Goal: Information Seeking & Learning: Learn about a topic

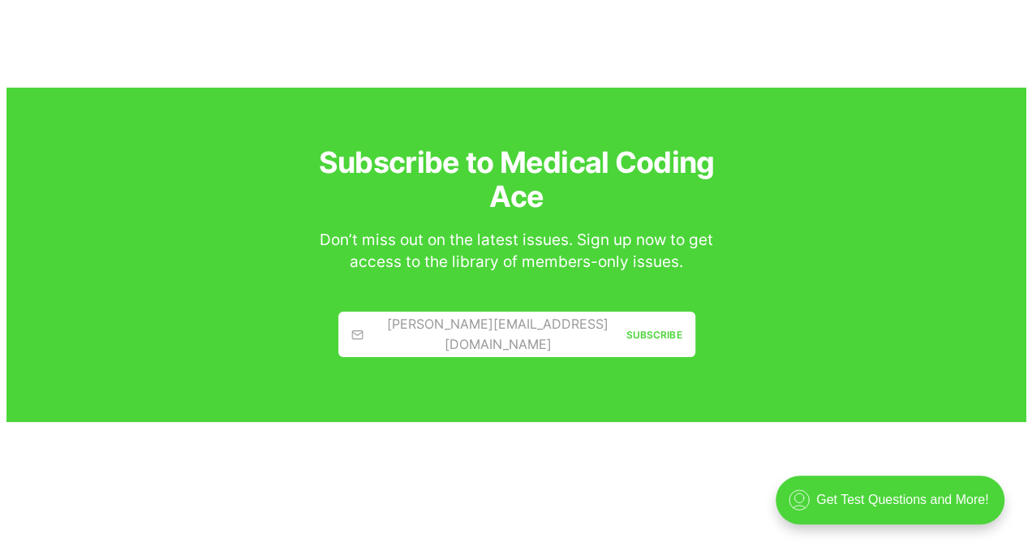
scroll to position [2973, 0]
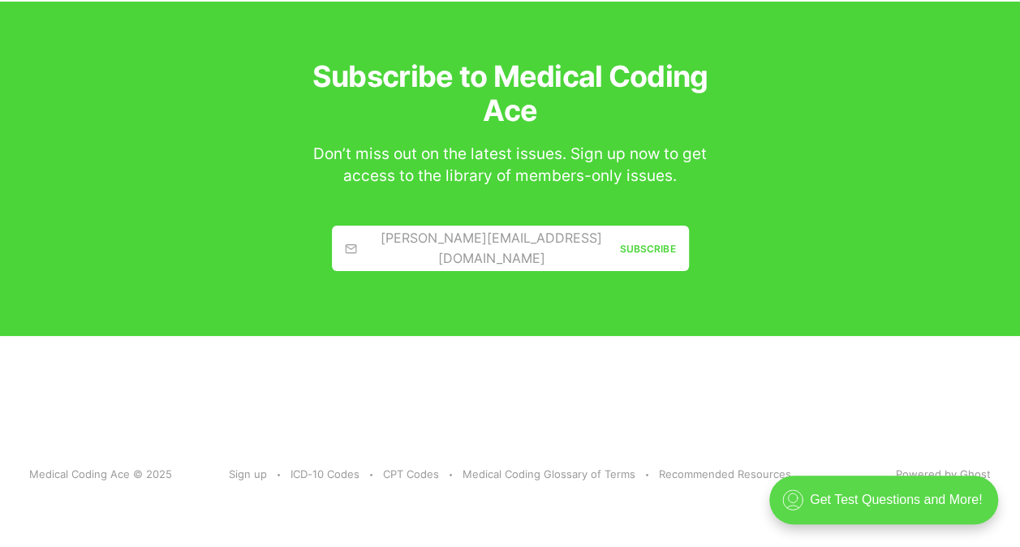
click at [845, 503] on div ".cls-1{fill:none;stroke:currentColor;stroke-linecap:round;stroke-linejoin:round…" at bounding box center [883, 500] width 229 height 49
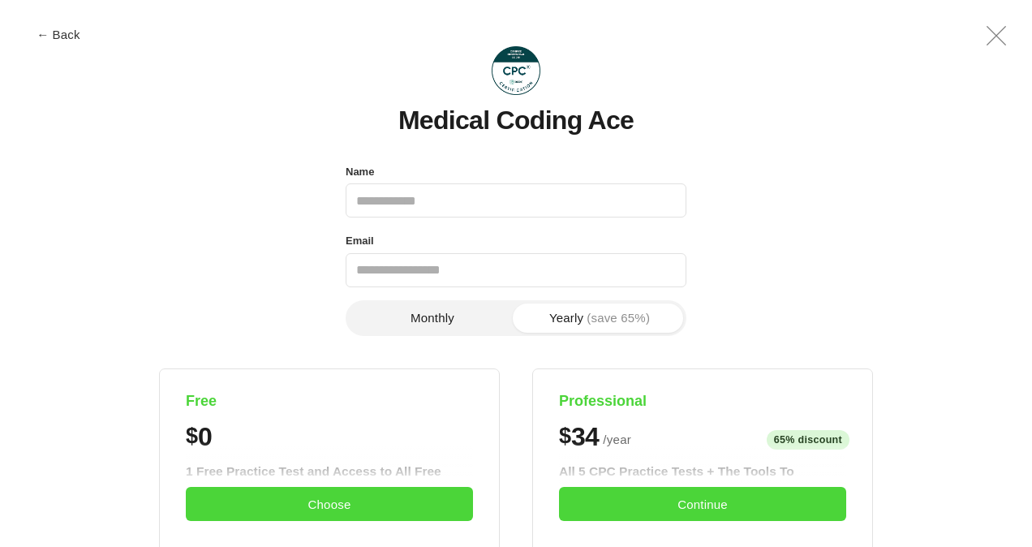
scroll to position [0, 0]
click at [434, 175] on div "Name" at bounding box center [516, 172] width 341 height 23
click at [393, 209] on input "Name" at bounding box center [516, 200] width 341 height 34
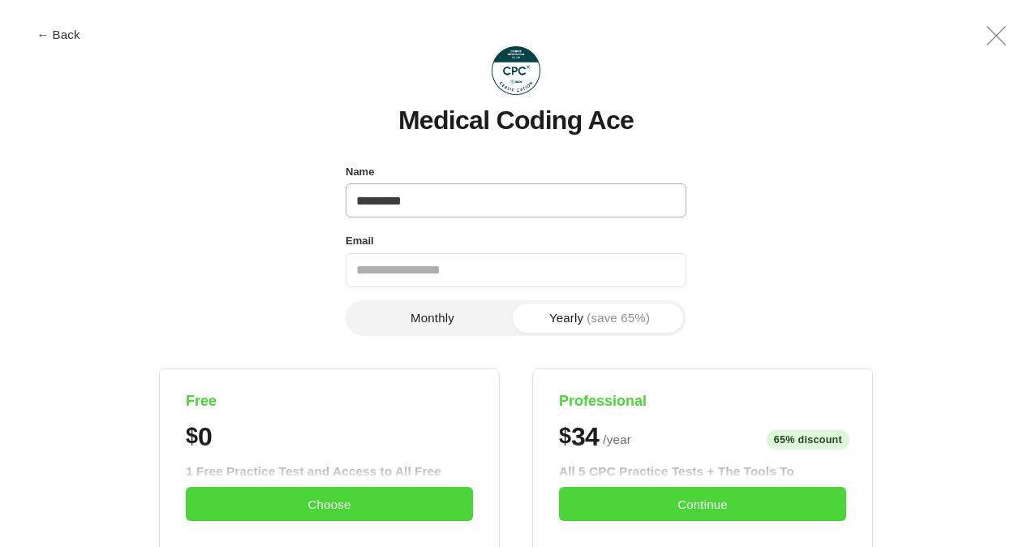
click at [428, 200] on input "*********" at bounding box center [516, 200] width 341 height 34
type input "*"
type input "**********"
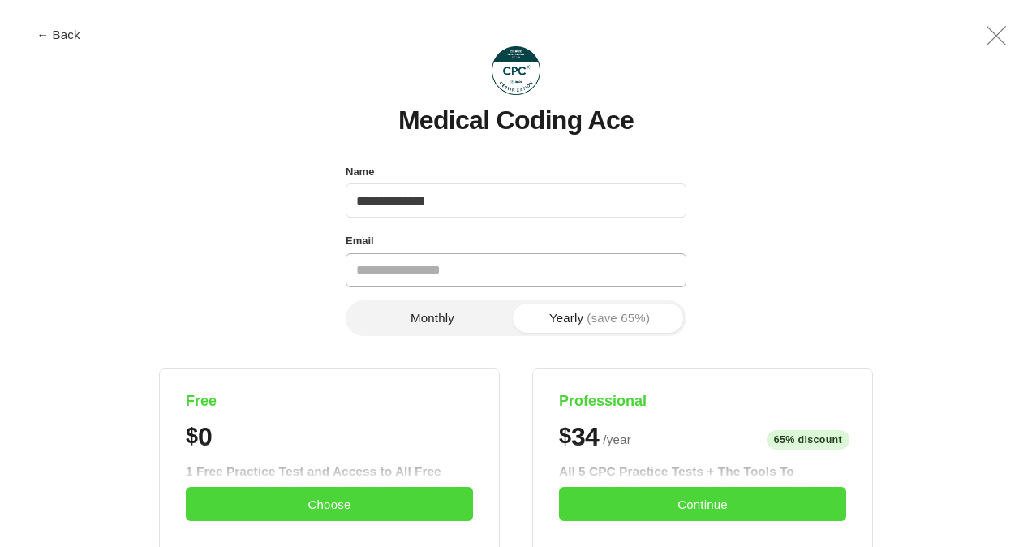
click at [377, 275] on input "Email" at bounding box center [516, 270] width 341 height 34
type input "**********"
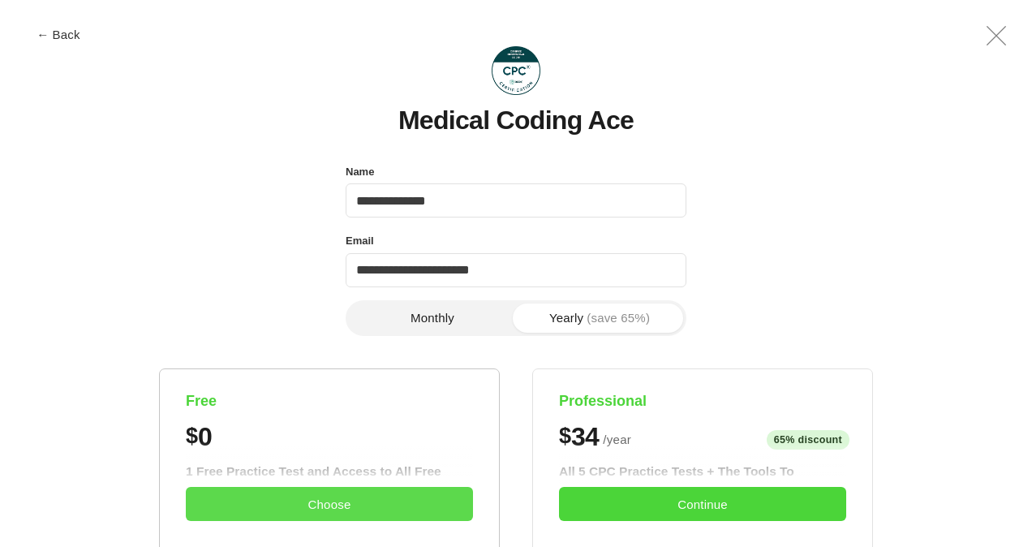
click at [334, 506] on button "Choose" at bounding box center [329, 504] width 287 height 34
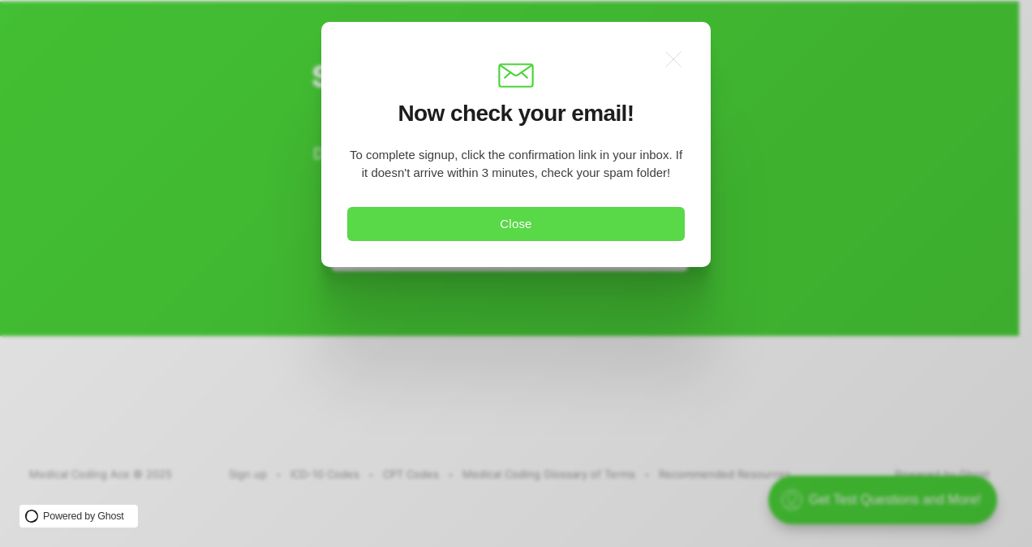
click at [570, 217] on button "Close" at bounding box center [516, 224] width 338 height 34
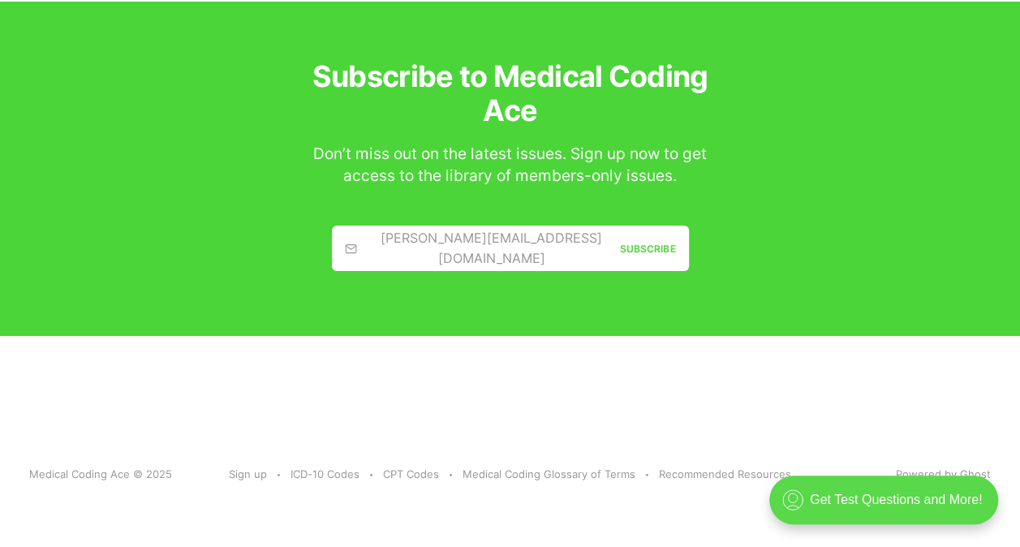
click at [855, 497] on div ".cls-1{fill:none;stroke:currentColor;stroke-linecap:round;stroke-linejoin:round…" at bounding box center [883, 500] width 229 height 49
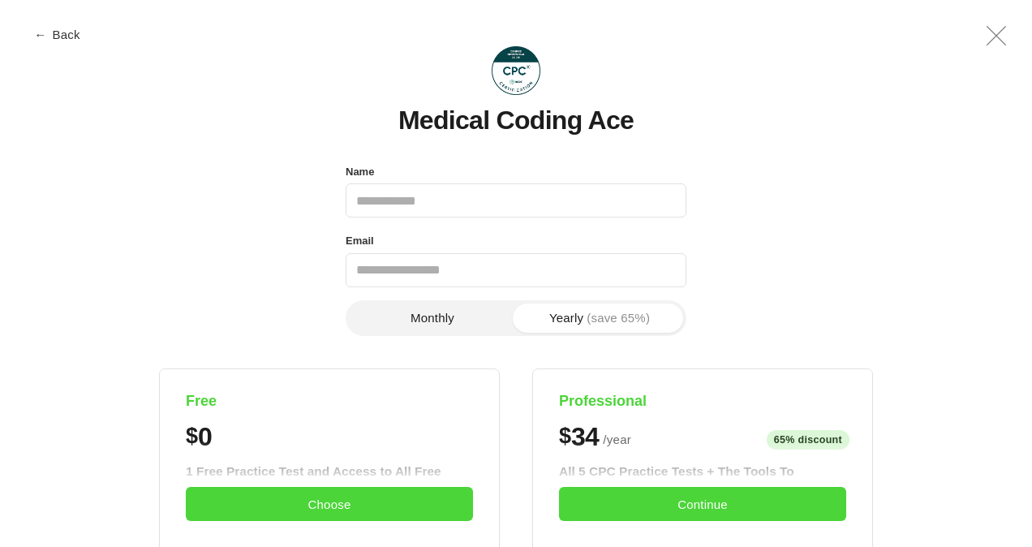
click at [42, 31] on span "←" at bounding box center [40, 34] width 12 height 12
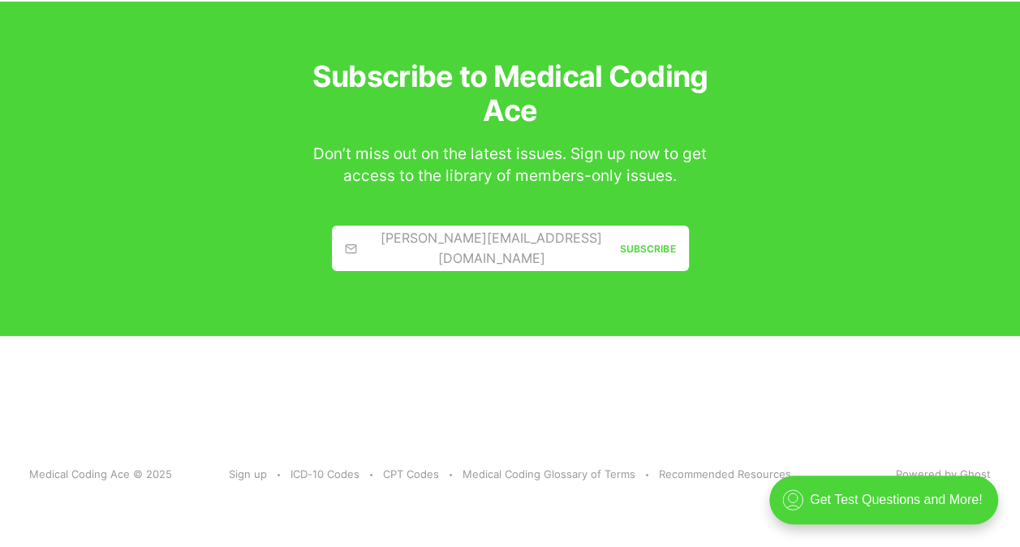
click at [394, 256] on div "jamie@example.com" at bounding box center [482, 248] width 275 height 41
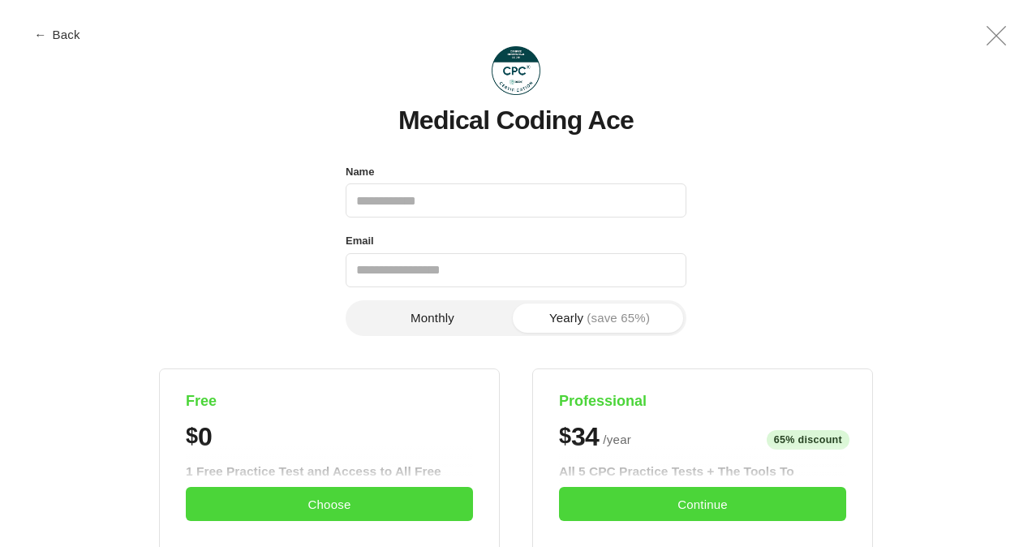
click at [54, 29] on button "← Back" at bounding box center [58, 34] width 65 height 12
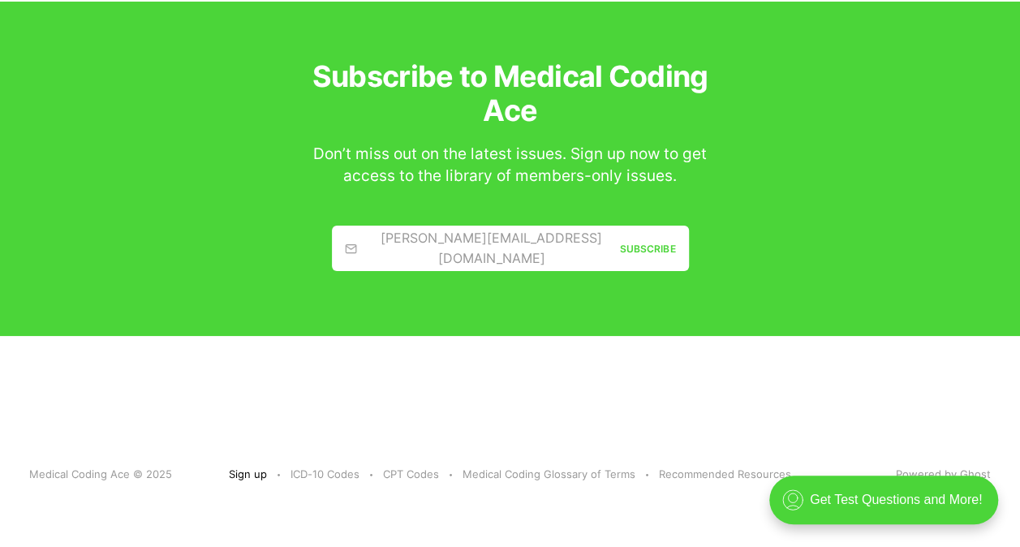
click at [254, 475] on link "Sign up" at bounding box center [248, 474] width 38 height 17
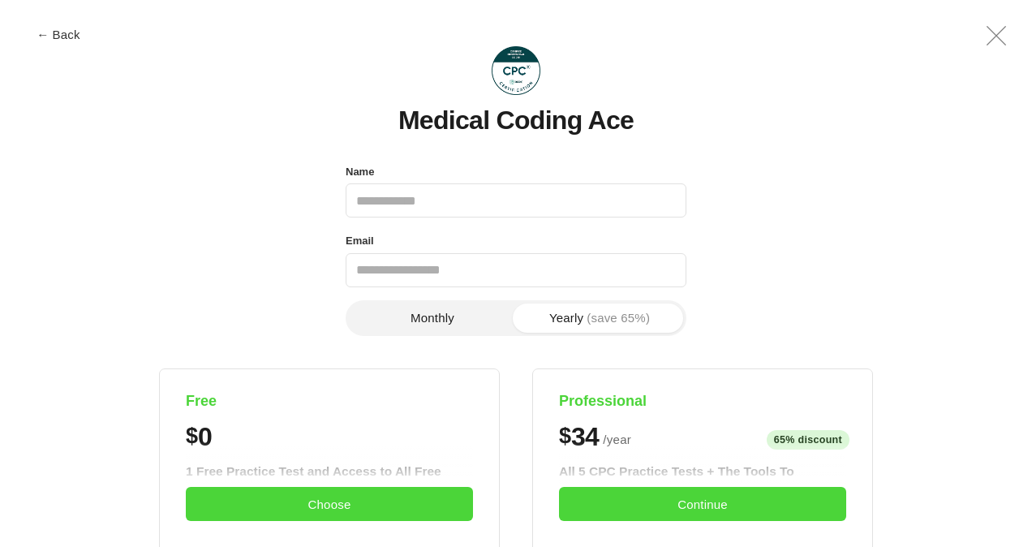
click at [421, 208] on input "Name" at bounding box center [516, 200] width 341 height 34
type input "**********"
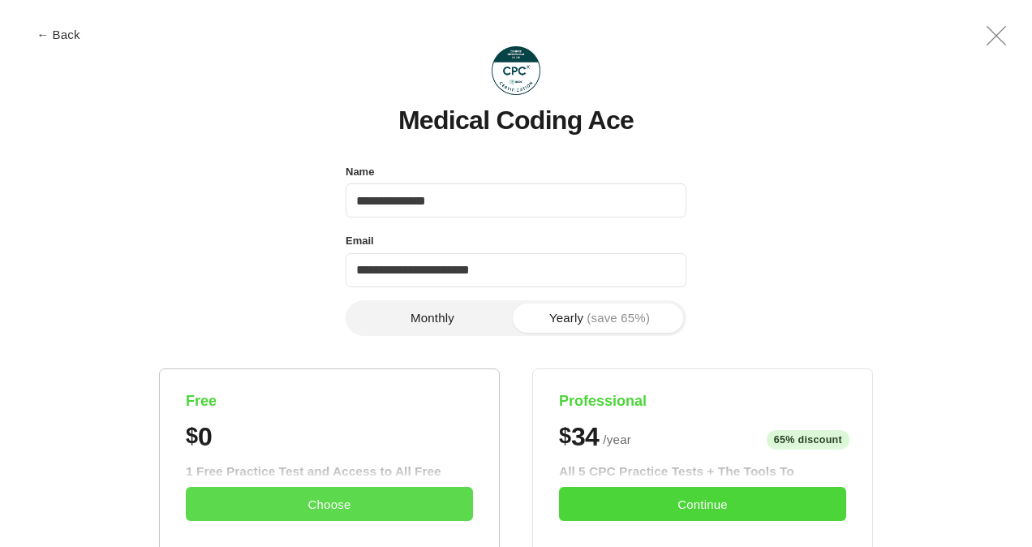
click at [302, 506] on button "Choose" at bounding box center [329, 504] width 287 height 34
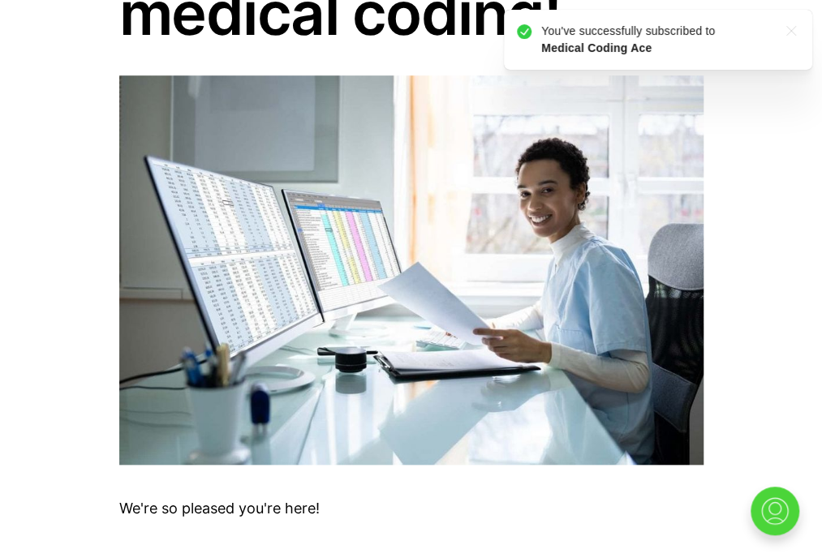
scroll to position [380, 0]
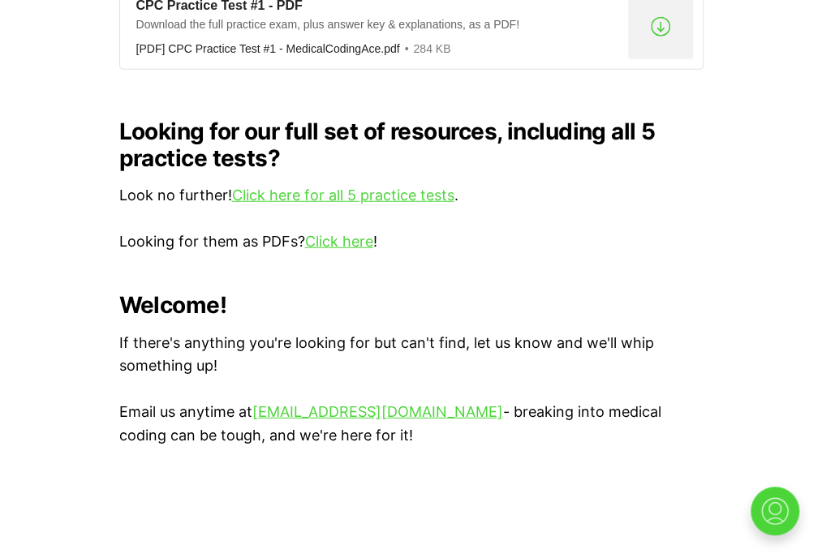
scroll to position [1592, 0]
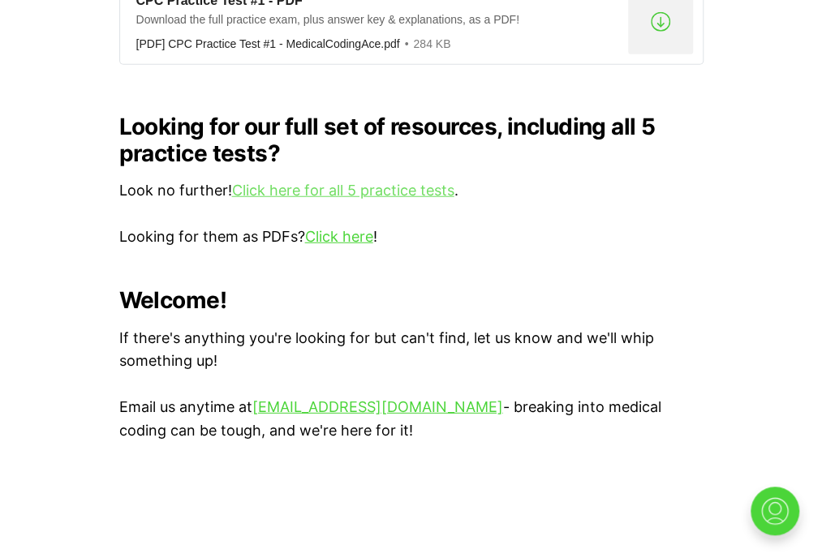
click at [342, 182] on link "Click here for all 5 practice tests" at bounding box center [343, 190] width 222 height 17
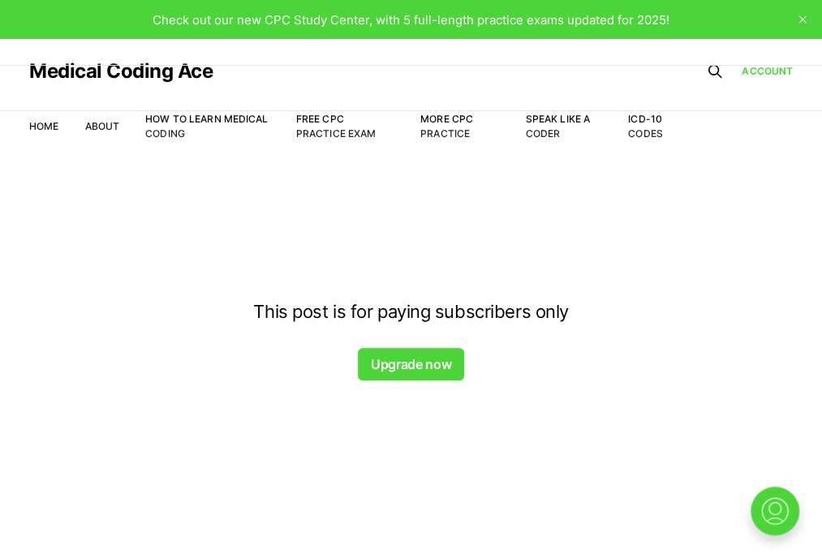
scroll to position [39, 0]
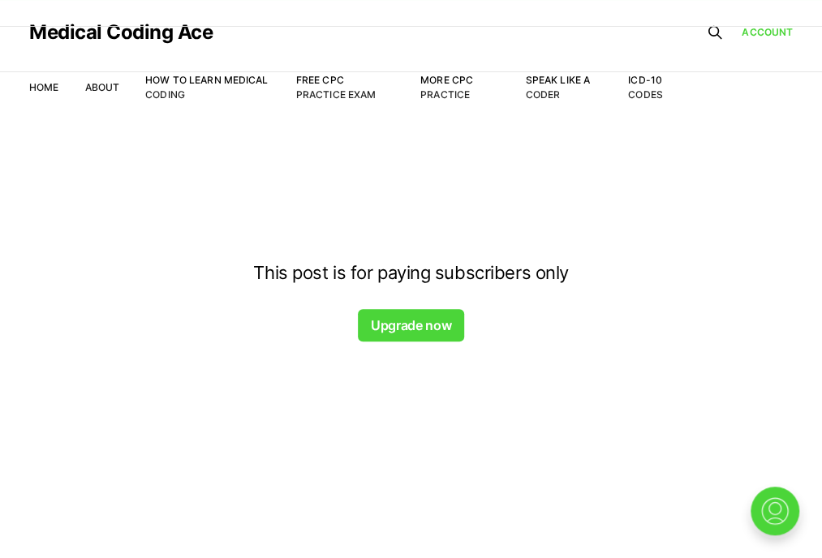
click at [331, 79] on div at bounding box center [411, 143] width 822 height 130
click at [333, 80] on div at bounding box center [411, 143] width 822 height 130
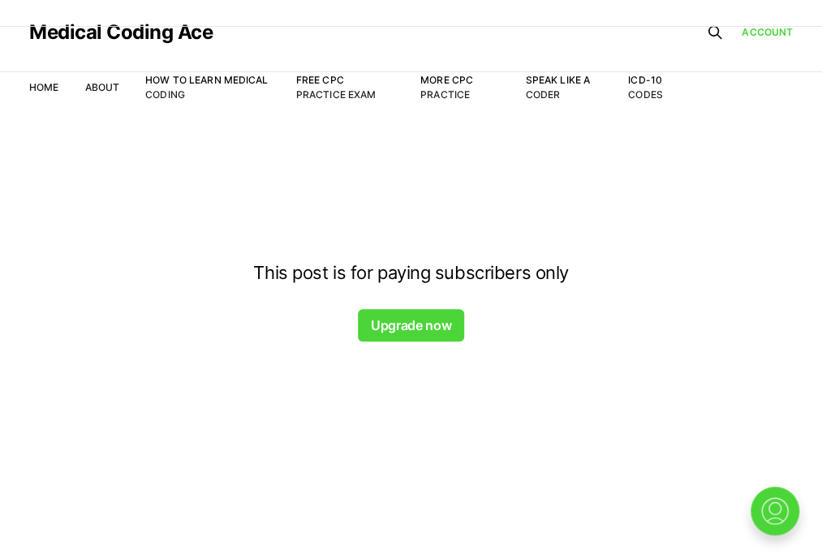
click at [333, 80] on div at bounding box center [411, 143] width 822 height 130
click at [331, 93] on div at bounding box center [411, 143] width 822 height 130
click at [312, 96] on div at bounding box center [411, 143] width 822 height 130
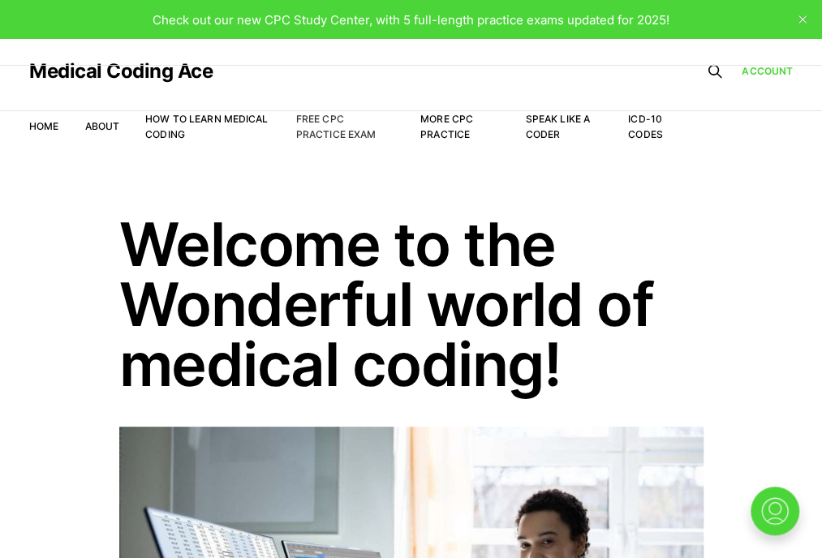
click at [320, 129] on link "Free CPC Practice Exam" at bounding box center [336, 127] width 80 height 28
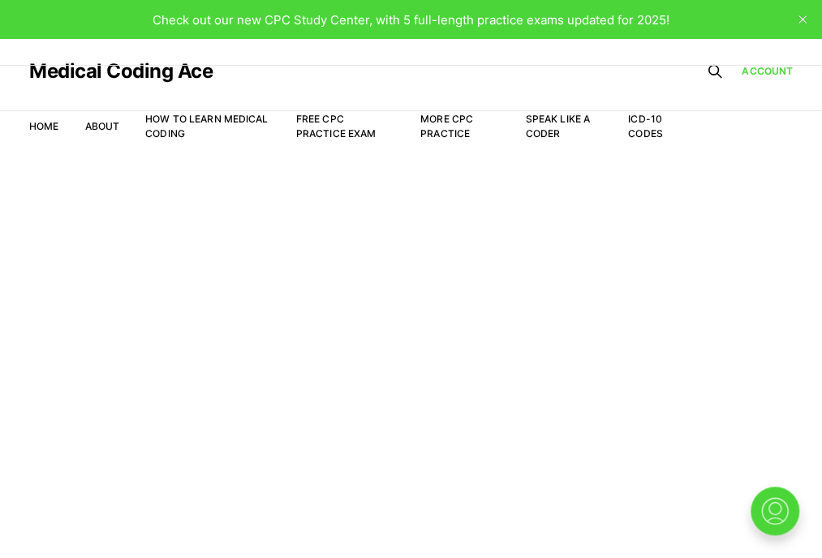
scroll to position [6, 0]
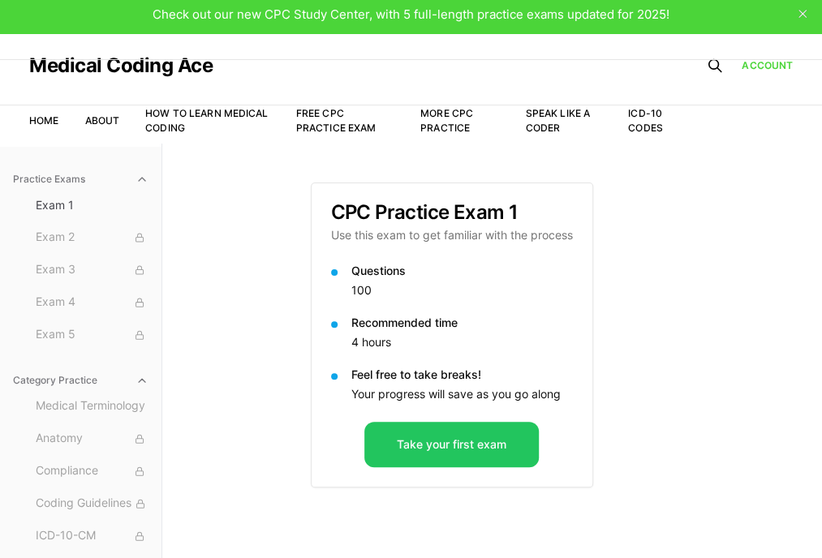
click at [336, 342] on div "Recommended time 4 hours" at bounding box center [452, 334] width 242 height 39
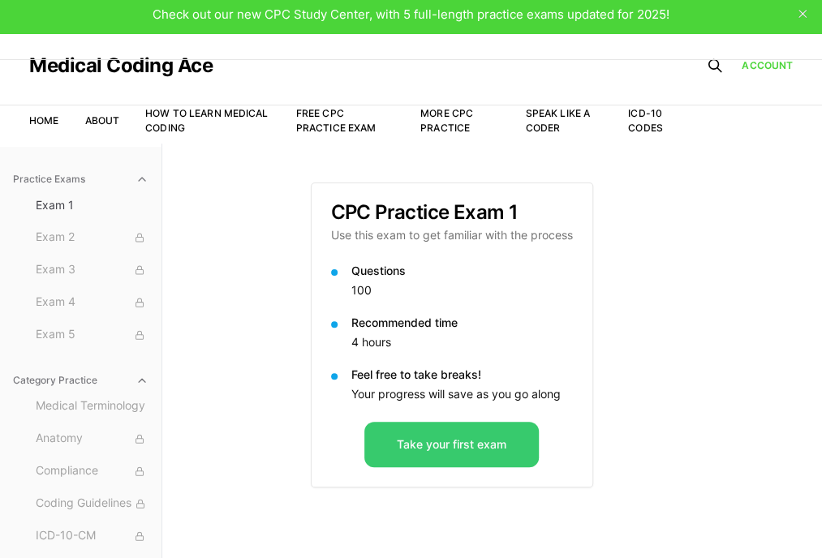
click at [434, 434] on button "Take your first exam" at bounding box center [451, 444] width 174 height 45
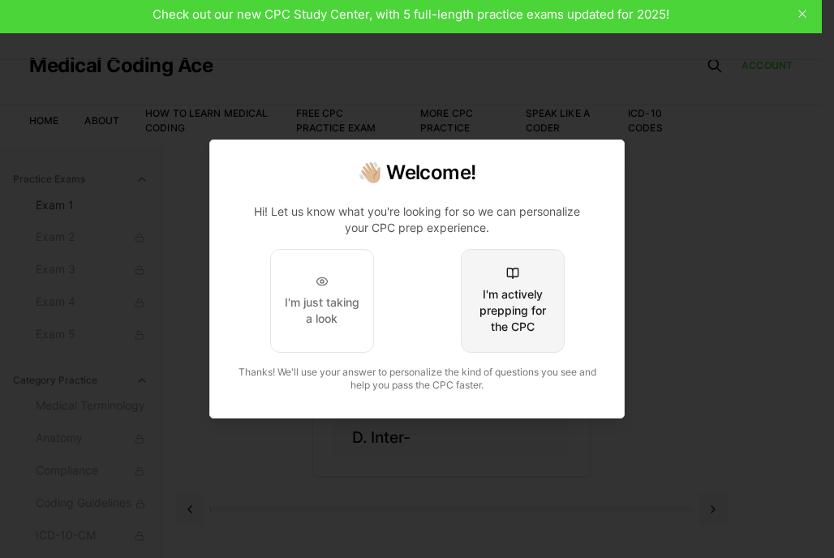
click at [518, 299] on div "I'm actively prepping for the CPC" at bounding box center [513, 310] width 76 height 49
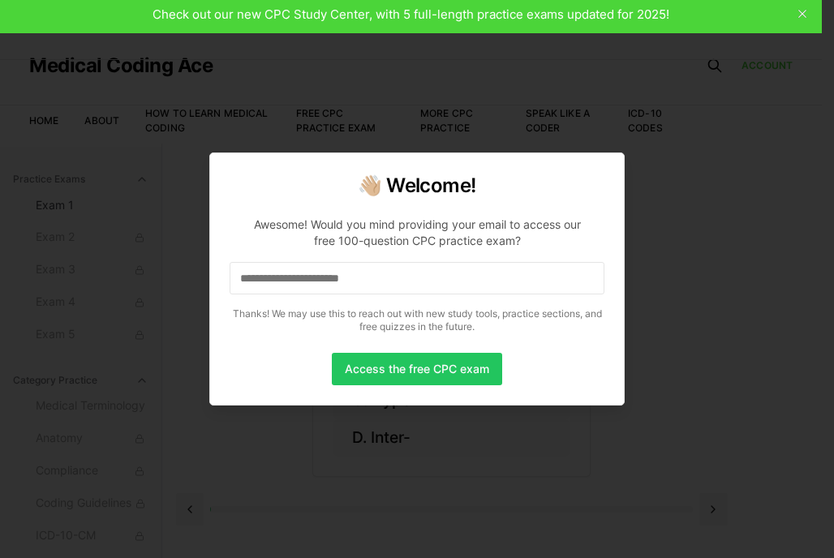
click at [518, 299] on p "Awesome! Would you mind providing your email to access our free 100-question CP…" at bounding box center [417, 272] width 375 height 136
click at [394, 277] on input at bounding box center [417, 278] width 375 height 32
click at [414, 374] on button "Access the free CPC exam" at bounding box center [417, 369] width 170 height 32
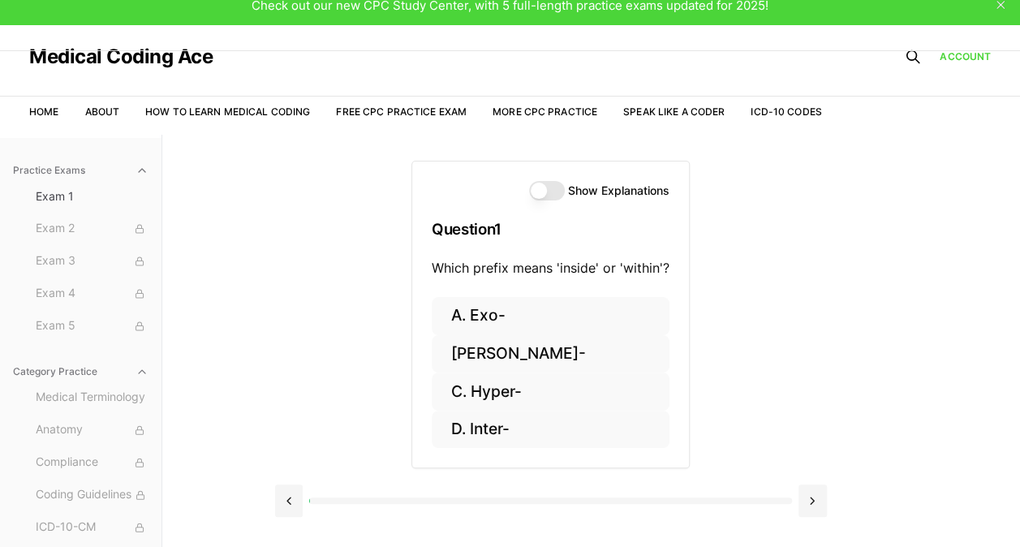
scroll to position [0, 0]
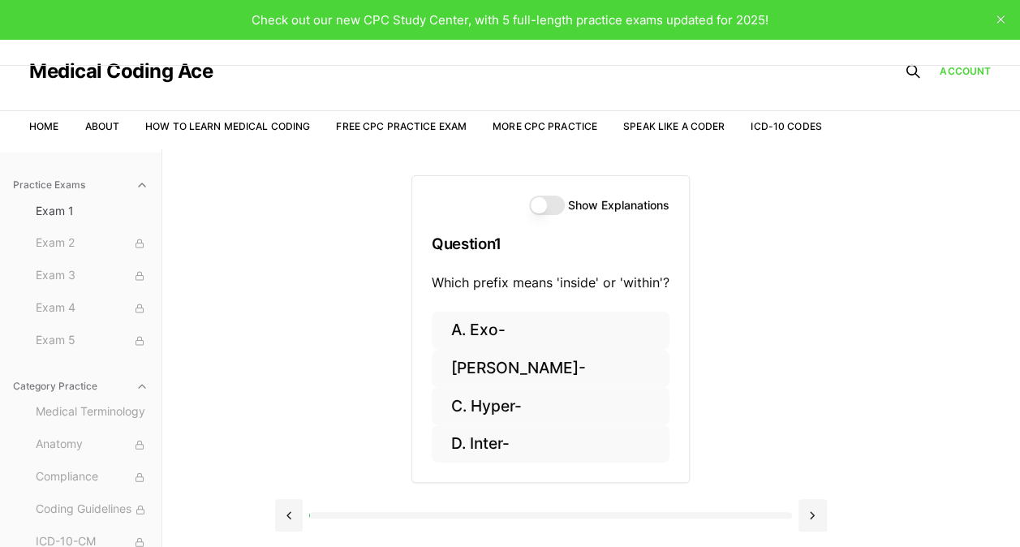
click at [538, 205] on button "Show Explanations" at bounding box center [547, 205] width 36 height 19
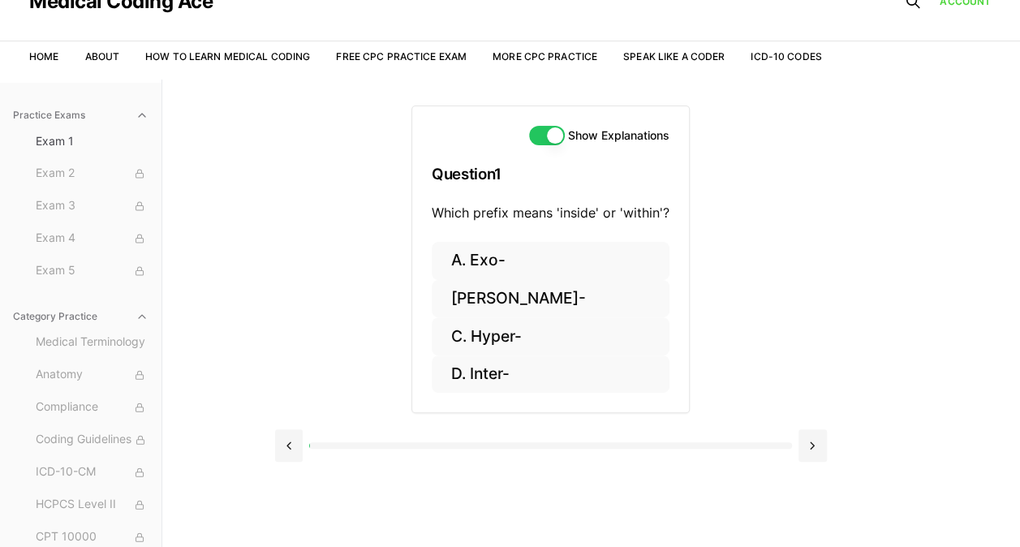
scroll to position [71, 0]
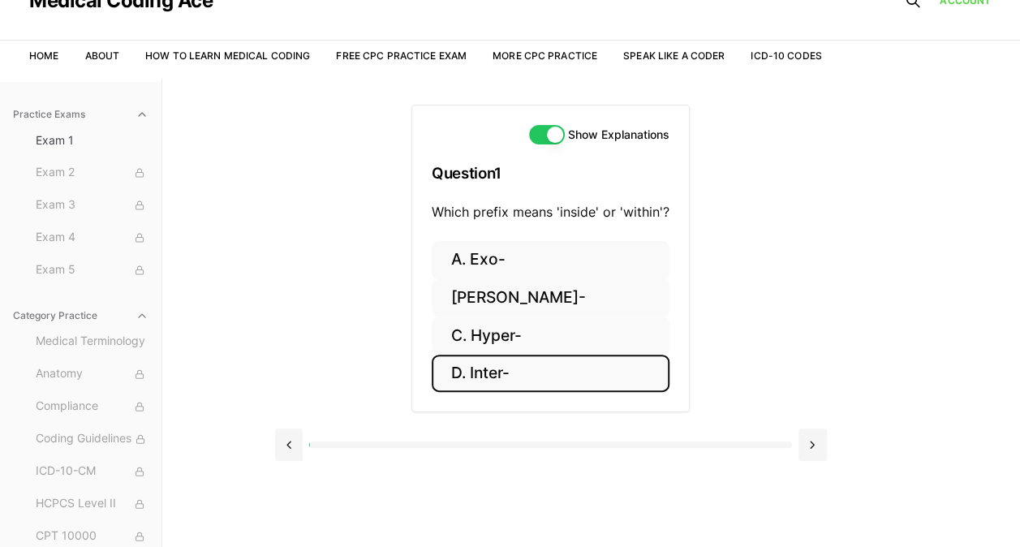
click at [511, 365] on button "D. Inter-" at bounding box center [551, 374] width 238 height 38
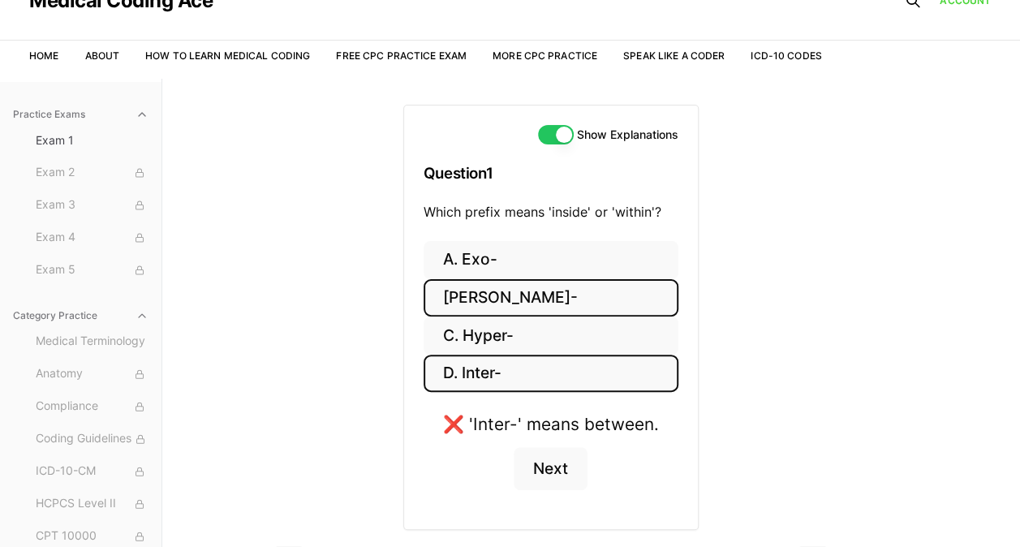
click at [509, 295] on button "B. Endo-" at bounding box center [551, 298] width 255 height 38
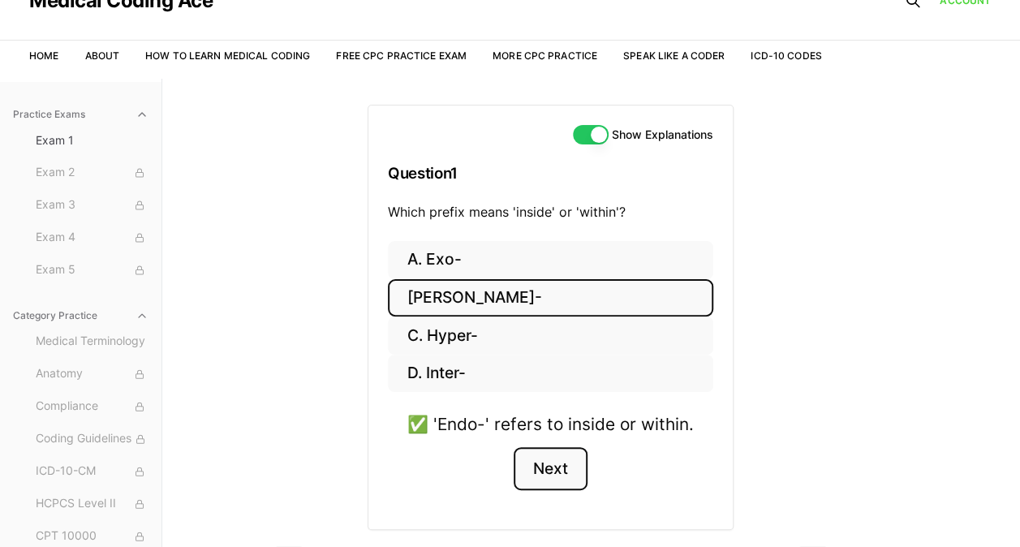
click at [560, 456] on button "Next" at bounding box center [551, 469] width 74 height 44
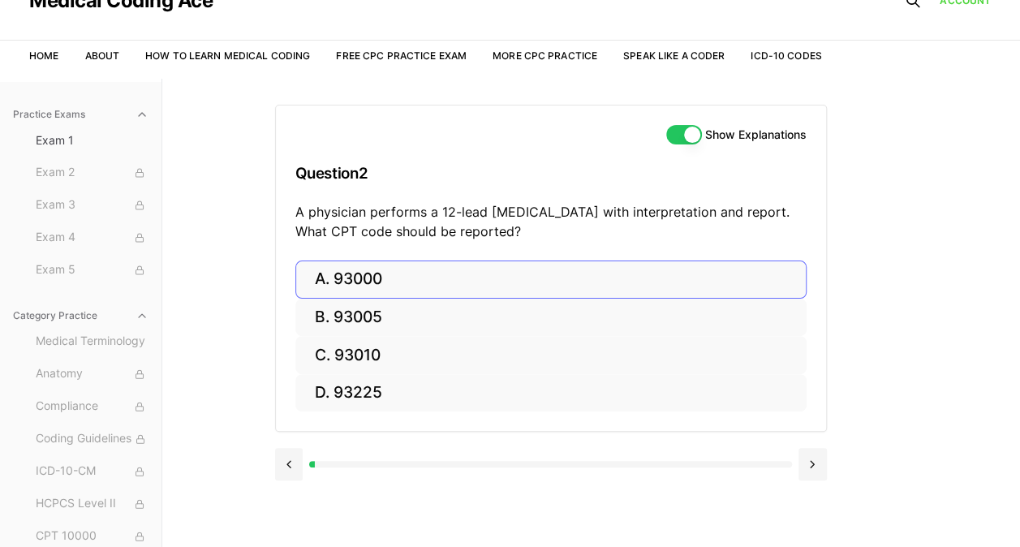
click at [399, 286] on button "A. 93000" at bounding box center [550, 279] width 511 height 38
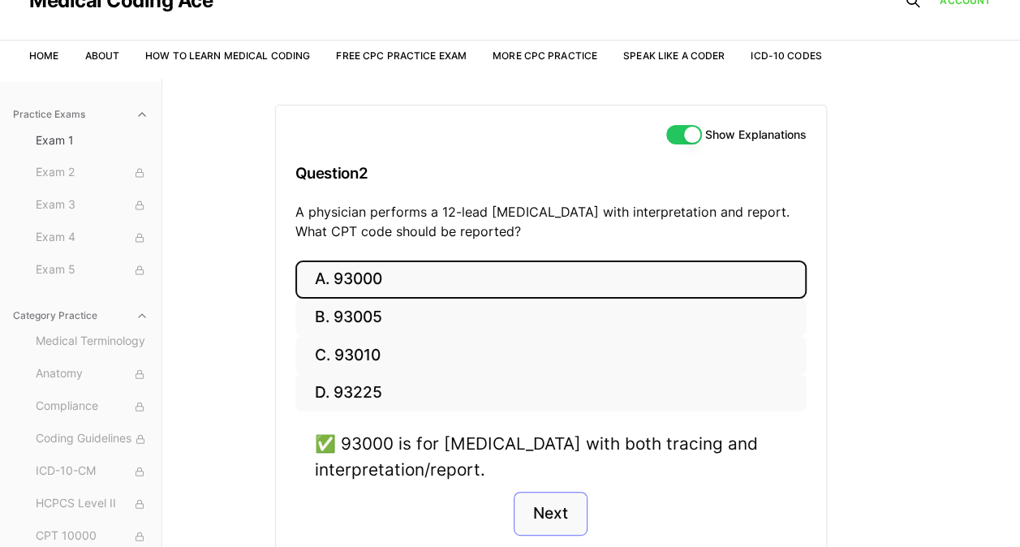
click at [558, 502] on button "Next" at bounding box center [551, 514] width 74 height 44
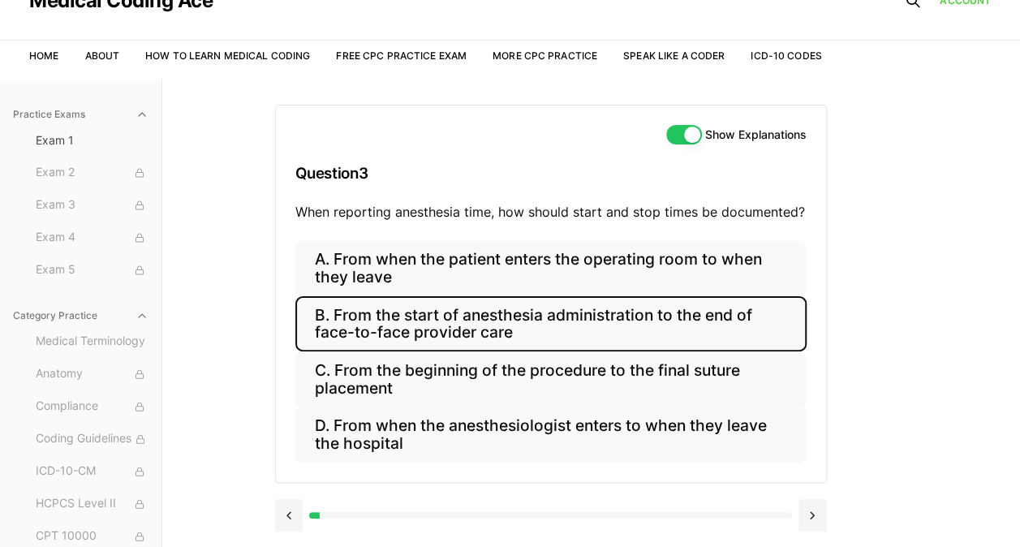
click at [492, 318] on button "B. From the start of anesthesia administration to the end of face-to-face provi…" at bounding box center [550, 323] width 511 height 55
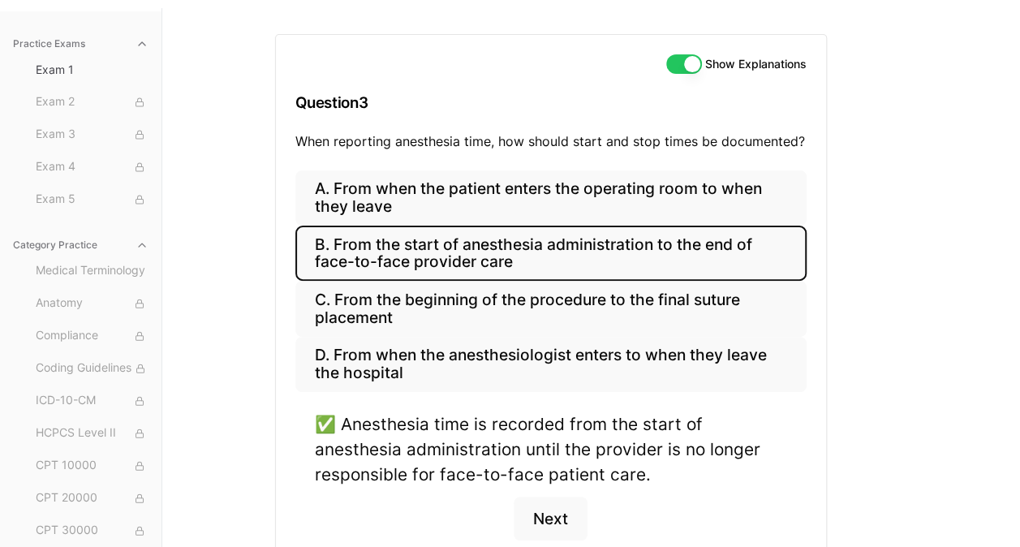
scroll to position [138, 0]
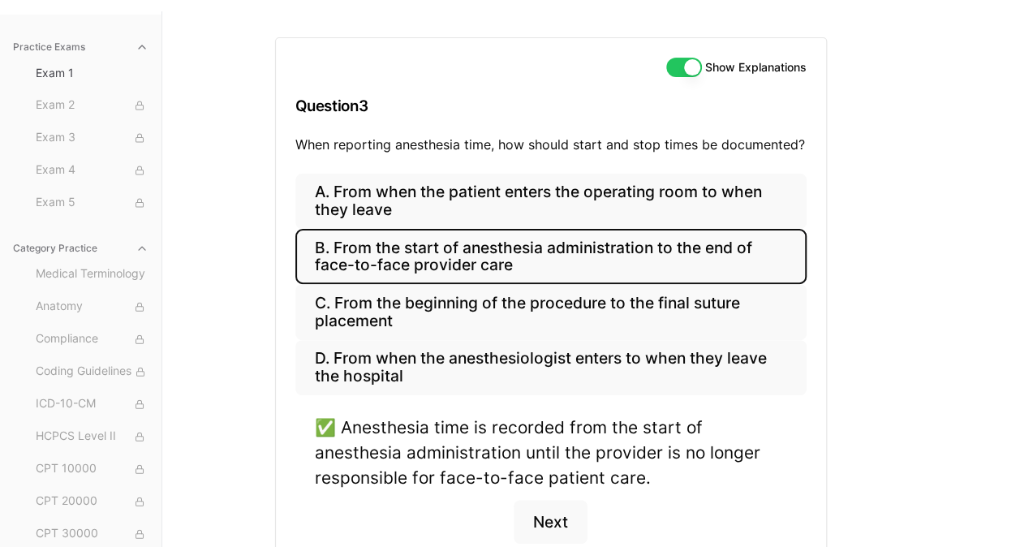
click at [550, 514] on button "Next" at bounding box center [551, 522] width 74 height 44
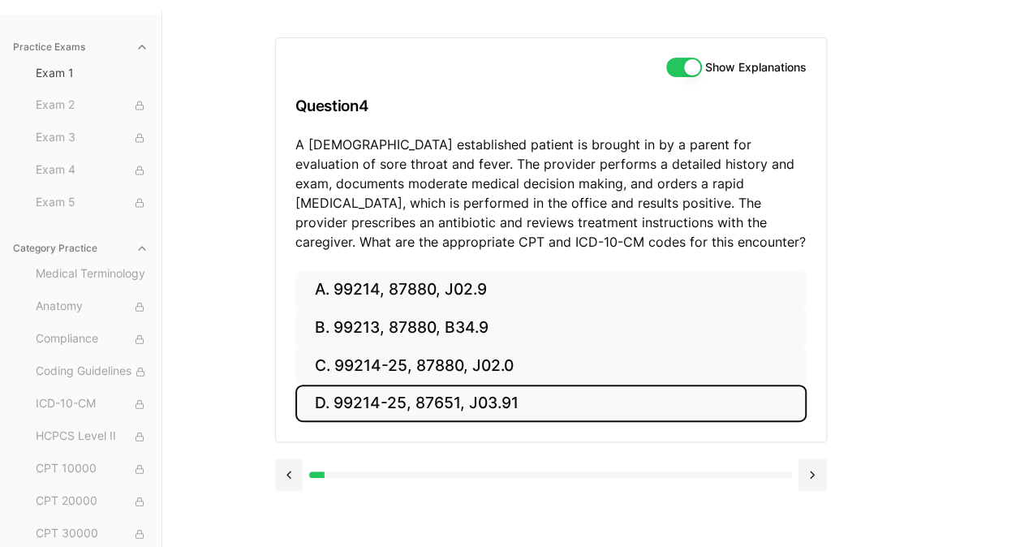
click at [359, 385] on button "D. 99214-25, 87651, J03.91" at bounding box center [550, 404] width 511 height 38
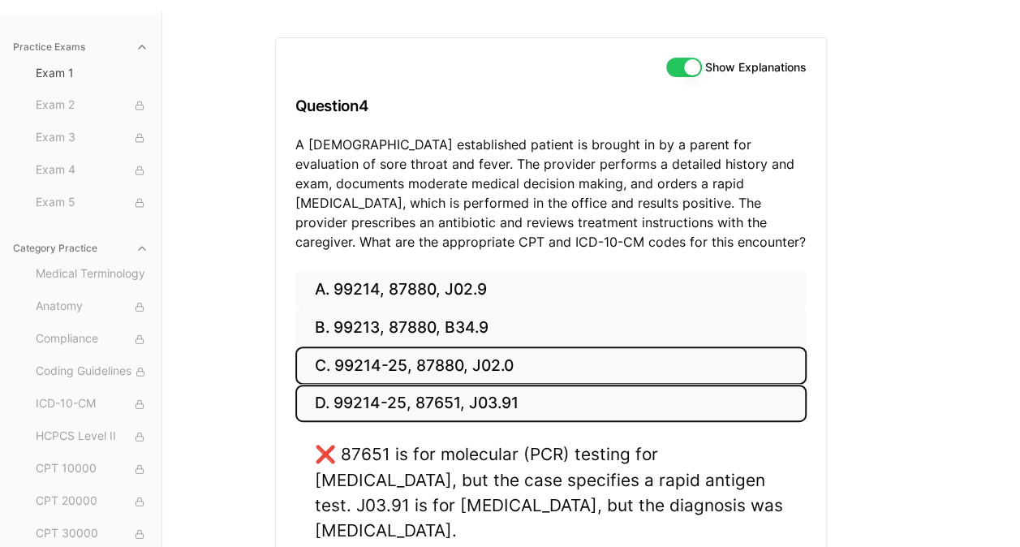
click at [351, 372] on button "C. 99214-25, 87880, J02.0" at bounding box center [550, 366] width 511 height 38
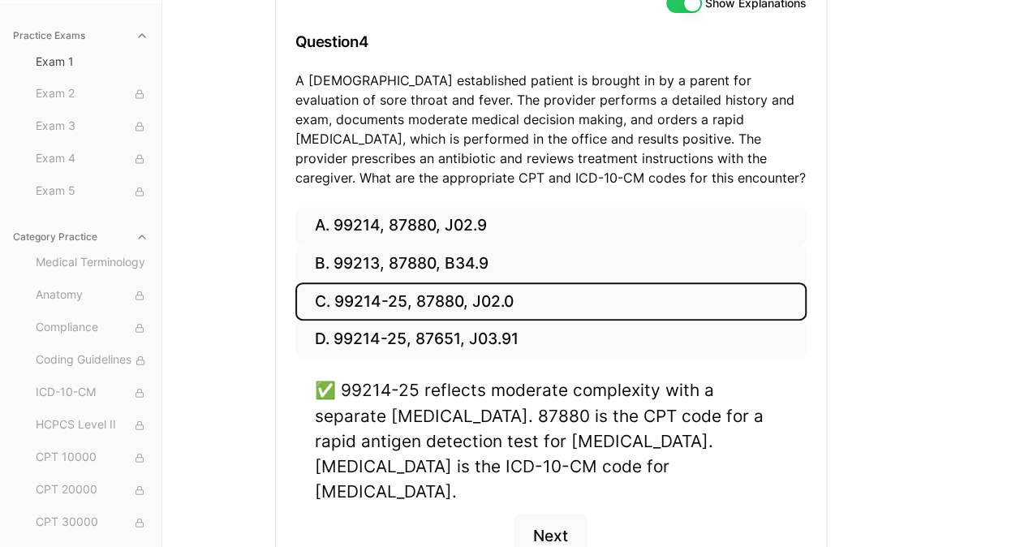
scroll to position [203, 0]
click at [532, 513] on button "Next" at bounding box center [551, 535] width 74 height 44
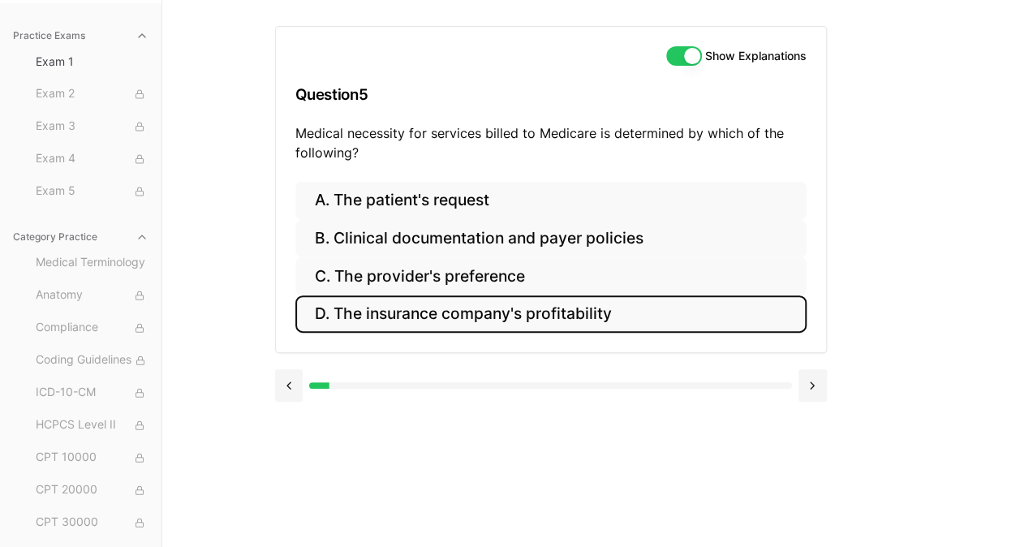
click at [409, 314] on button "D. The insurance company's profitability" at bounding box center [550, 314] width 511 height 38
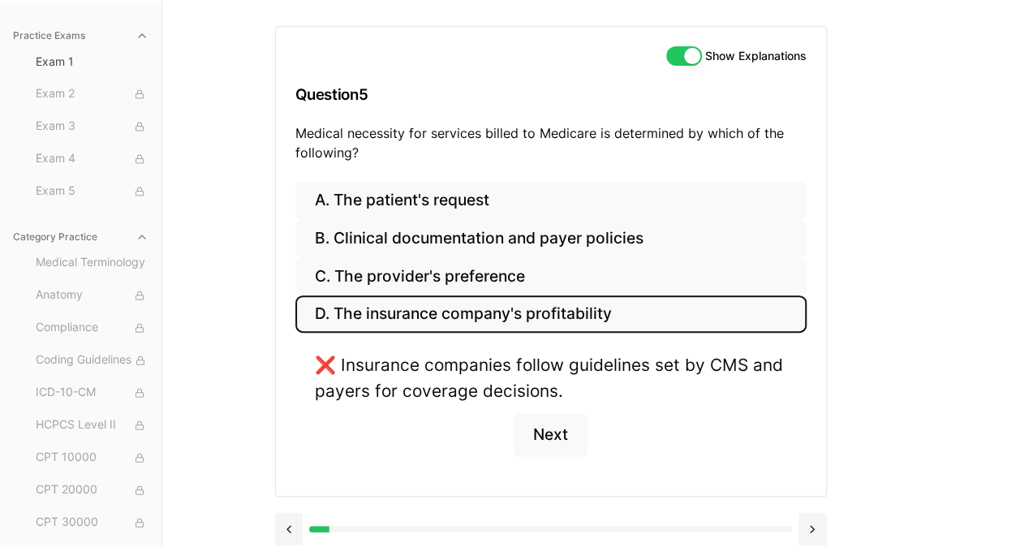
click at [411, 283] on button "C. The provider's preference" at bounding box center [550, 276] width 511 height 38
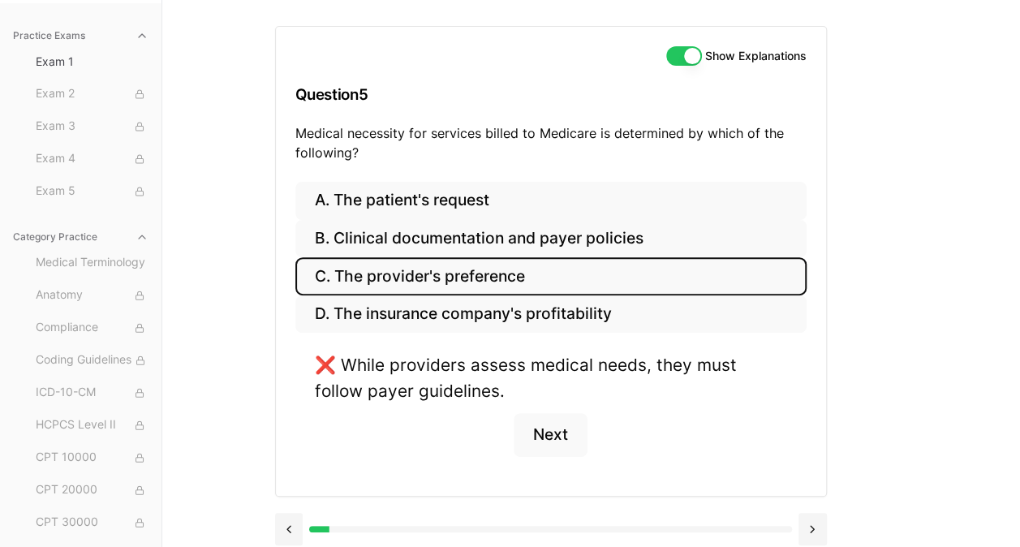
click at [444, 237] on button "B. Clinical documentation and payer policies" at bounding box center [550, 239] width 511 height 38
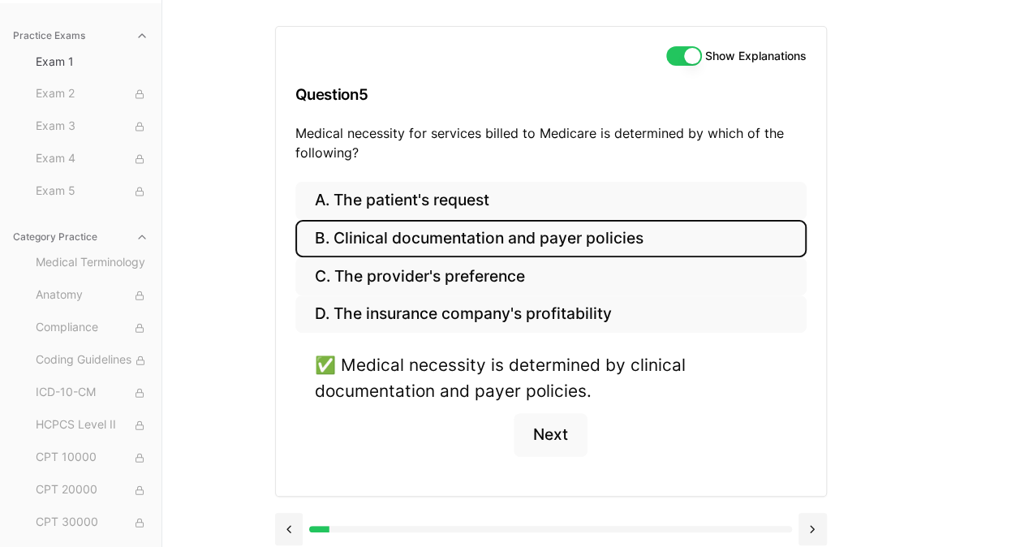
click at [562, 433] on button "Next" at bounding box center [551, 435] width 74 height 44
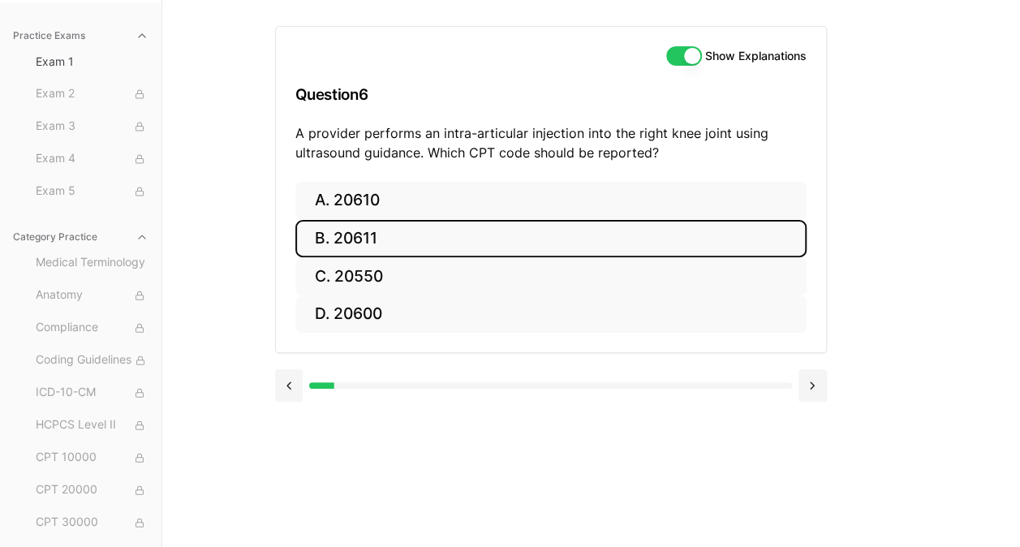
click at [317, 236] on button "B. 20611" at bounding box center [550, 239] width 511 height 38
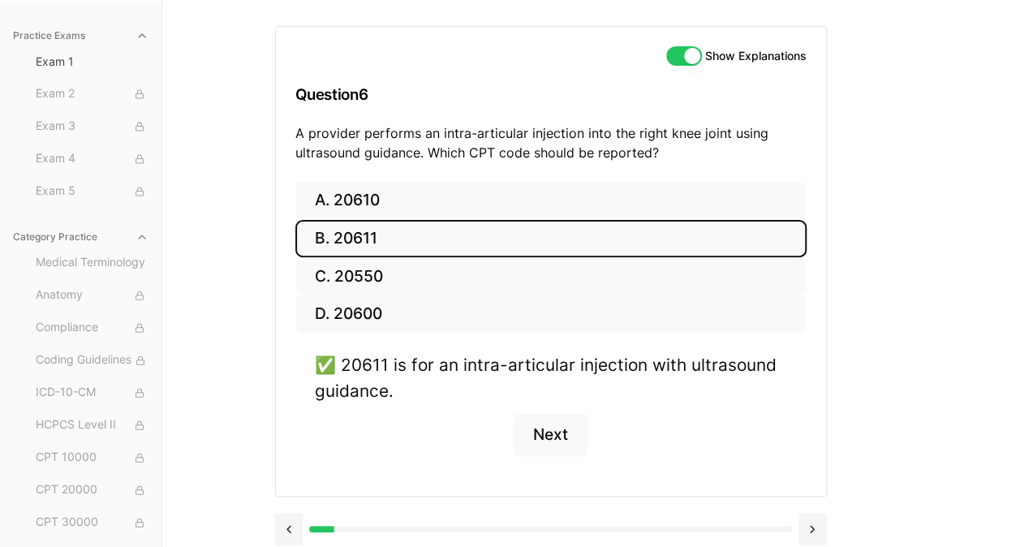
click at [552, 435] on button "Next" at bounding box center [551, 435] width 74 height 44
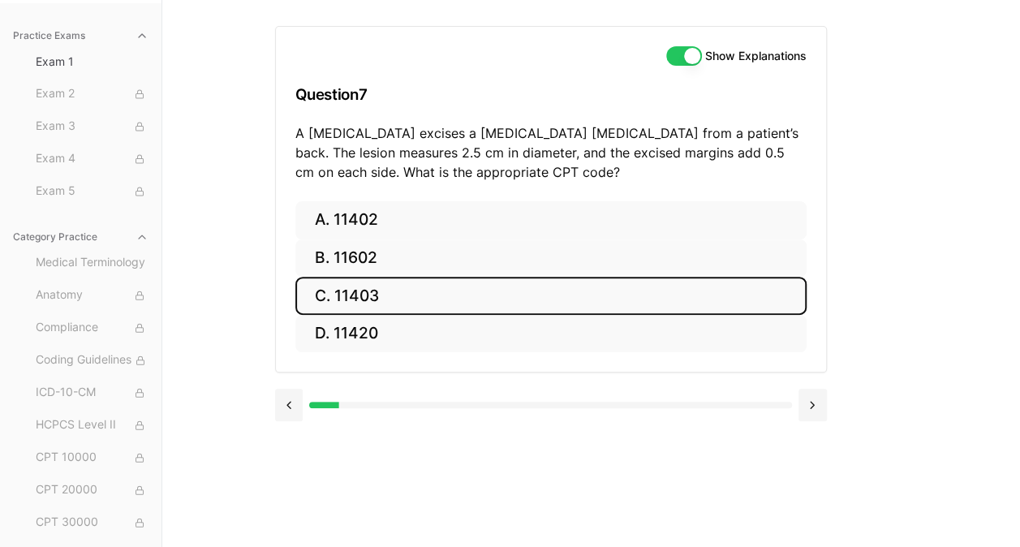
click at [369, 295] on button "C. 11403" at bounding box center [550, 296] width 511 height 38
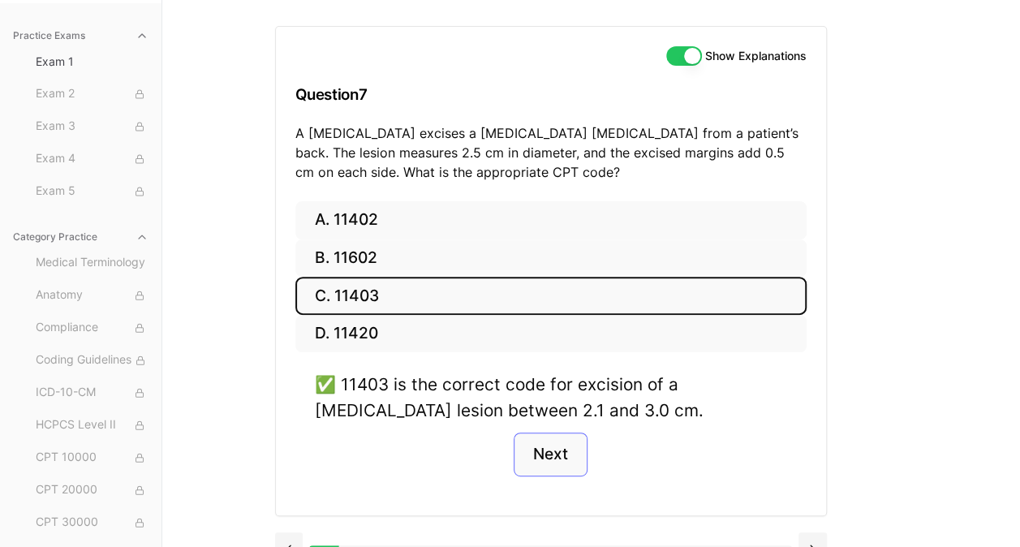
click at [564, 465] on button "Next" at bounding box center [551, 455] width 74 height 44
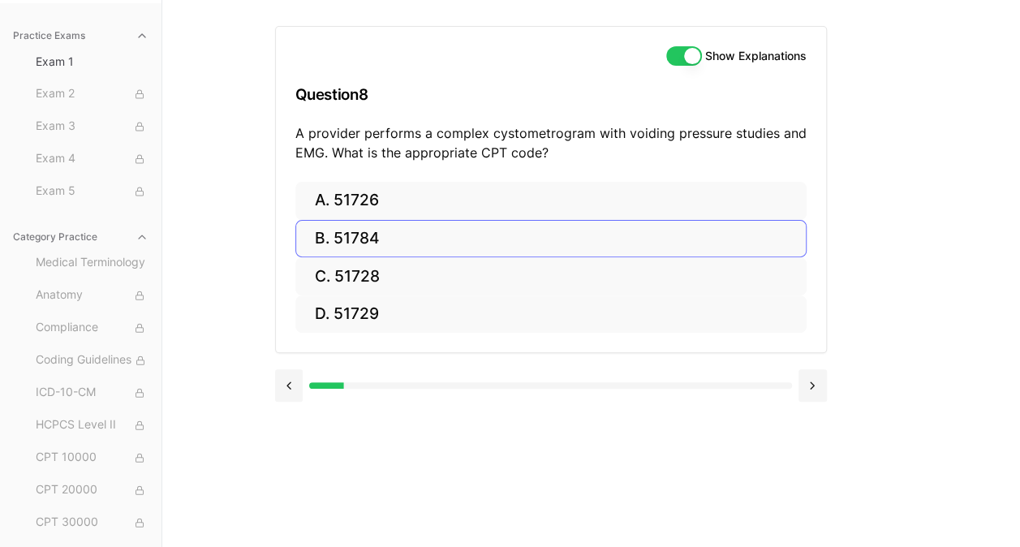
click at [361, 253] on button "B. 51784" at bounding box center [550, 239] width 511 height 38
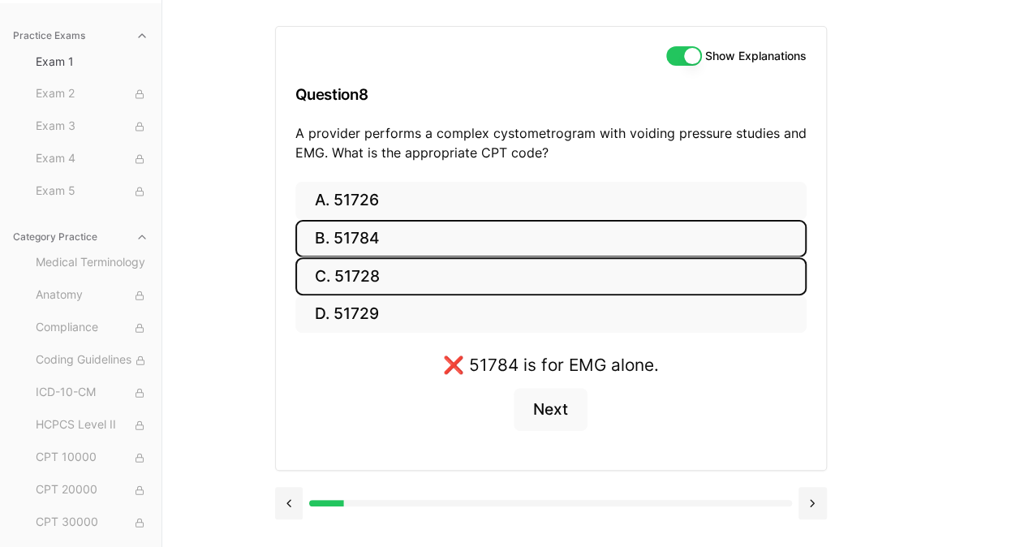
click at [394, 280] on button "C. 51728" at bounding box center [550, 276] width 511 height 38
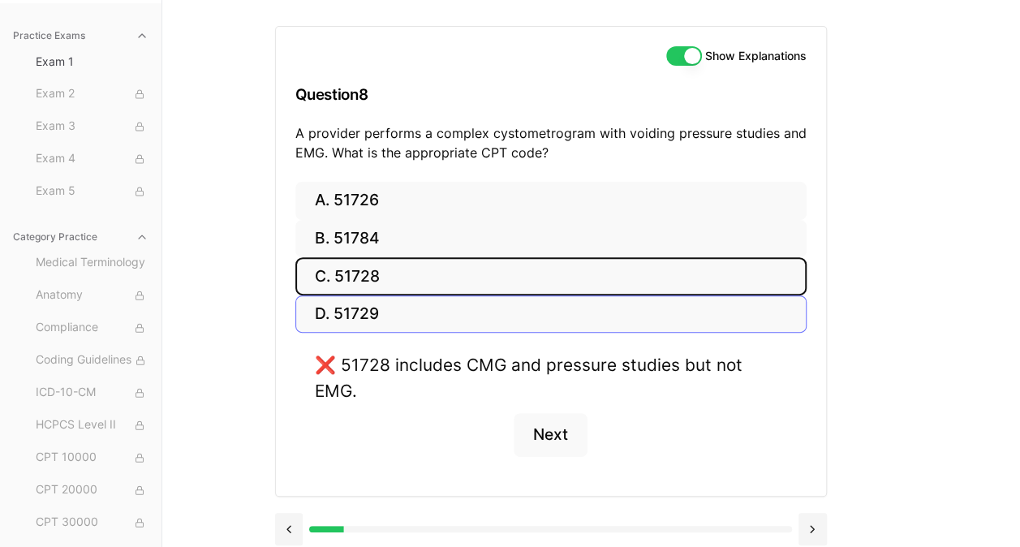
click at [385, 316] on button "D. 51729" at bounding box center [550, 314] width 511 height 38
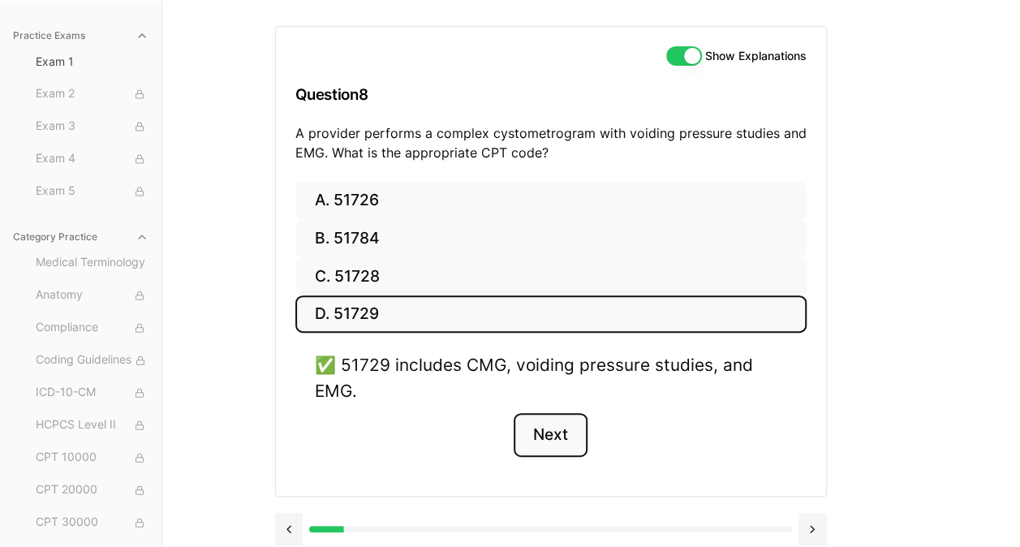
click at [560, 424] on button "Next" at bounding box center [551, 435] width 74 height 44
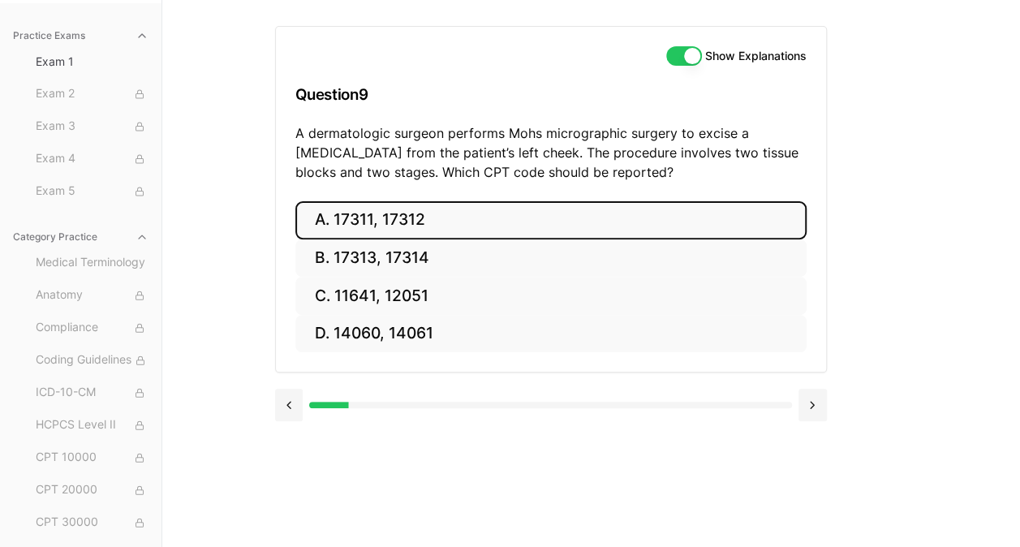
click at [450, 216] on button "A. 17311, 17312" at bounding box center [550, 220] width 511 height 38
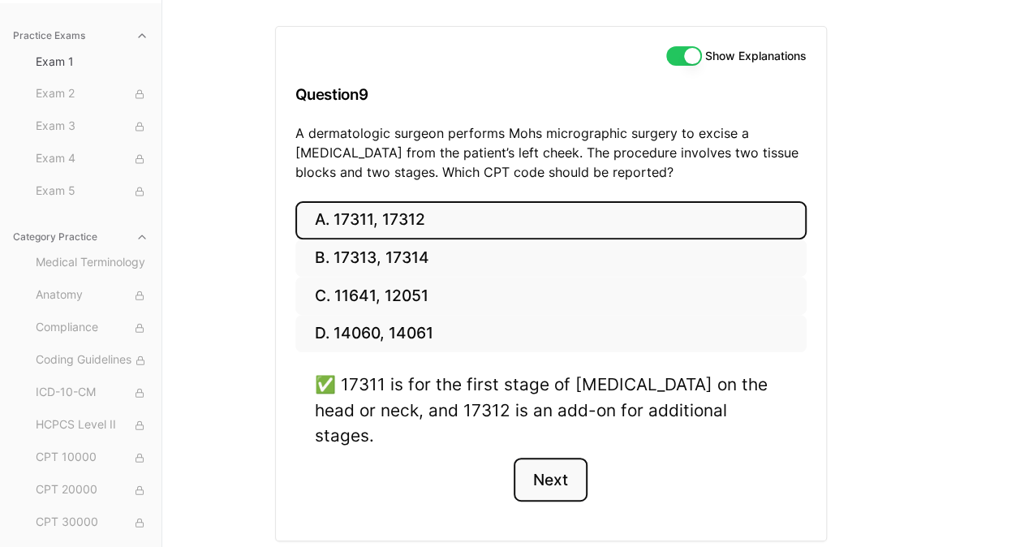
click at [575, 458] on button "Next" at bounding box center [551, 480] width 74 height 44
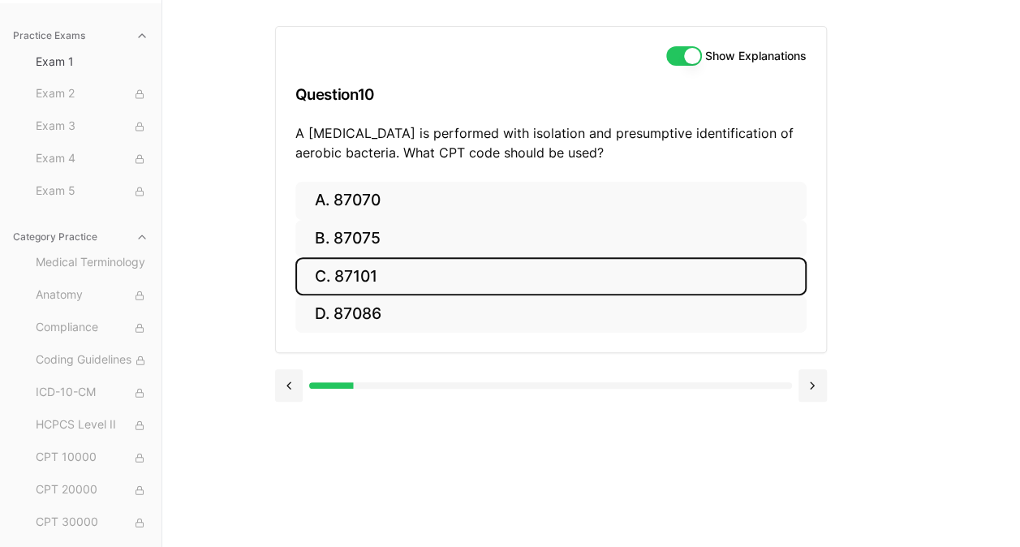
click at [391, 280] on button "C. 87101" at bounding box center [550, 276] width 511 height 38
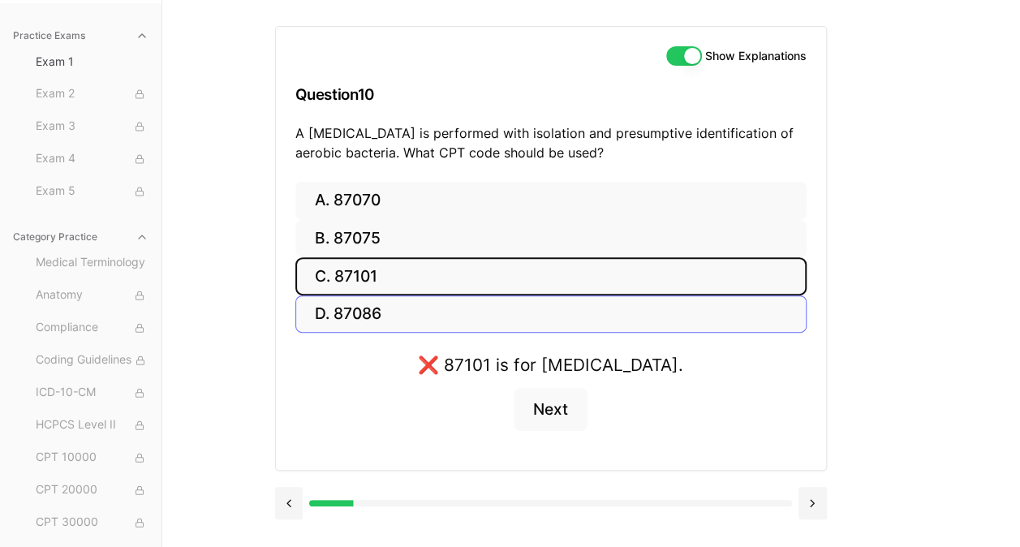
click at [463, 317] on button "D. 87086" at bounding box center [550, 314] width 511 height 38
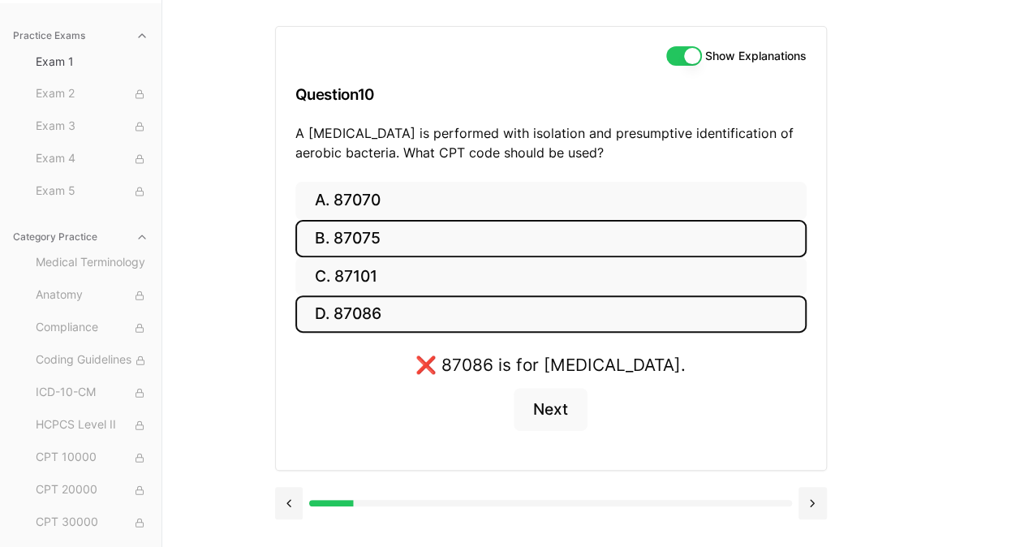
click at [461, 224] on button "B. 87075" at bounding box center [550, 239] width 511 height 38
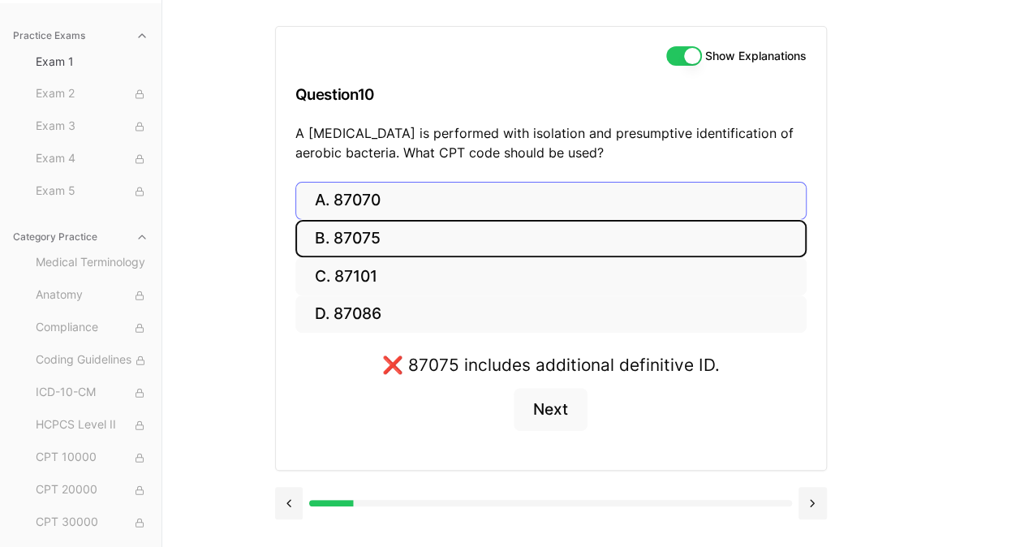
click at [489, 193] on button "A. 87070" at bounding box center [550, 201] width 511 height 38
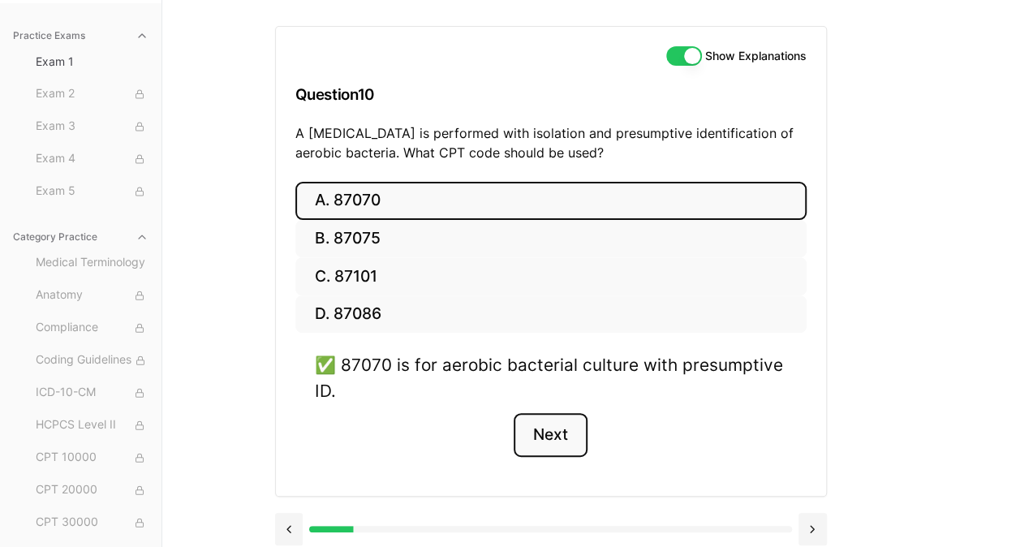
click at [568, 425] on button "Next" at bounding box center [551, 435] width 74 height 44
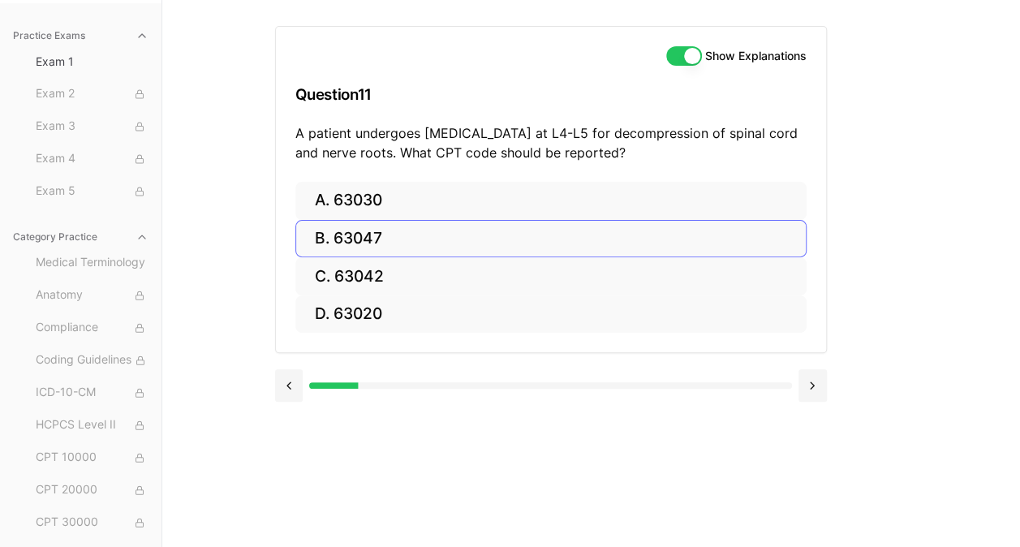
click at [375, 243] on button "B. 63047" at bounding box center [550, 239] width 511 height 38
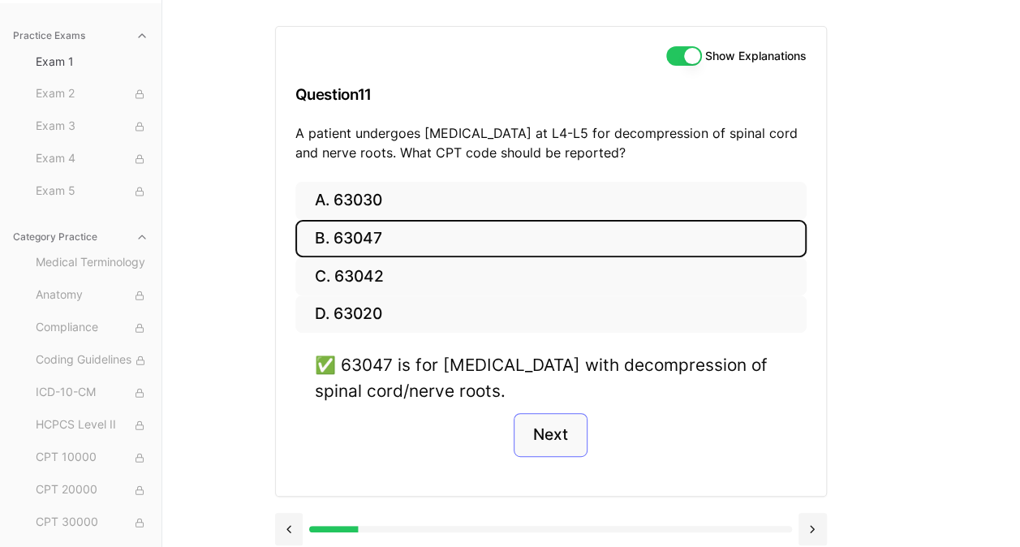
click at [557, 435] on button "Next" at bounding box center [551, 435] width 74 height 44
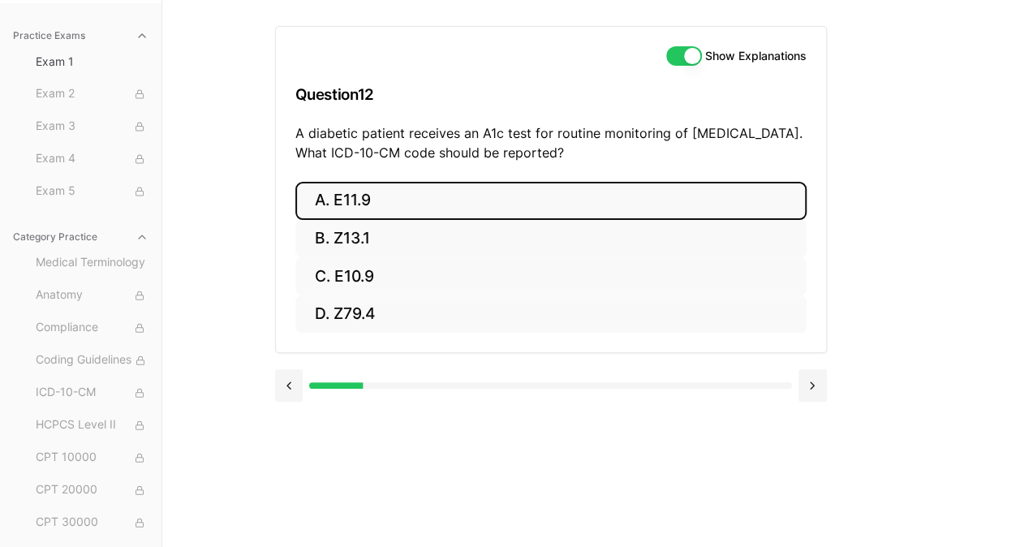
click at [420, 195] on button "A. E11.9" at bounding box center [550, 201] width 511 height 38
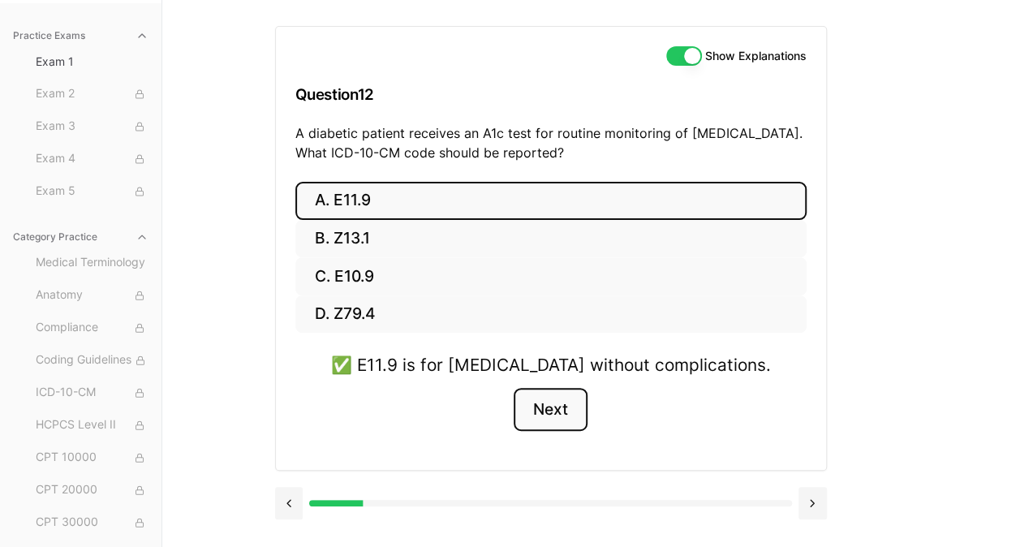
click at [550, 424] on button "Next" at bounding box center [551, 410] width 74 height 44
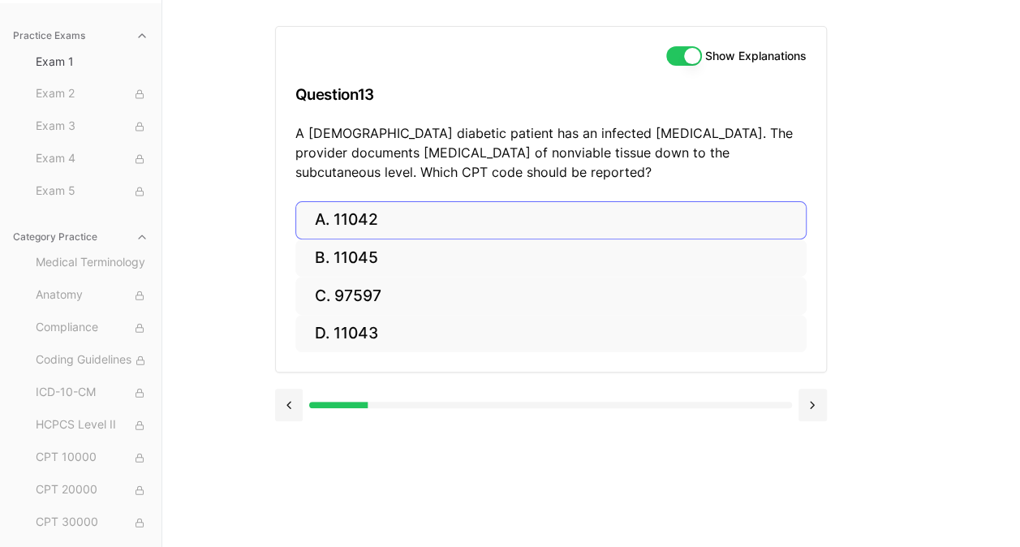
click at [419, 218] on button "A. 11042" at bounding box center [550, 220] width 511 height 38
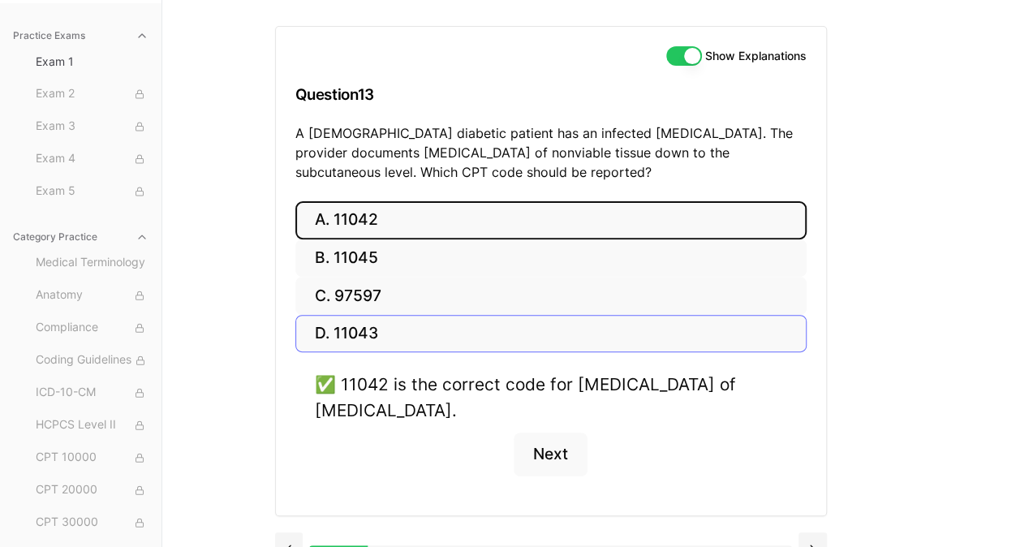
click at [394, 336] on button "D. 11043" at bounding box center [550, 334] width 511 height 38
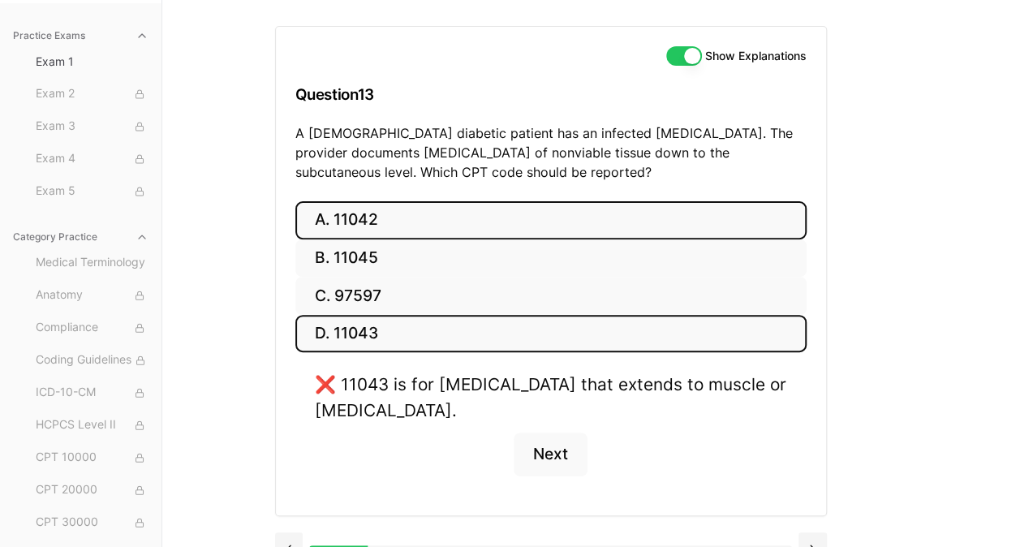
click at [437, 226] on button "A. 11042" at bounding box center [550, 220] width 511 height 38
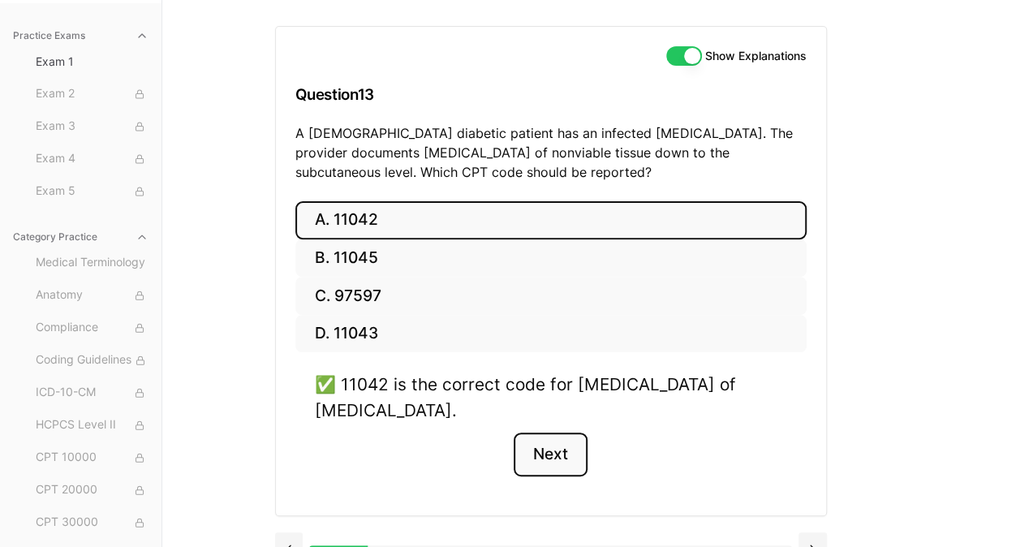
click at [545, 441] on button "Next" at bounding box center [551, 455] width 74 height 44
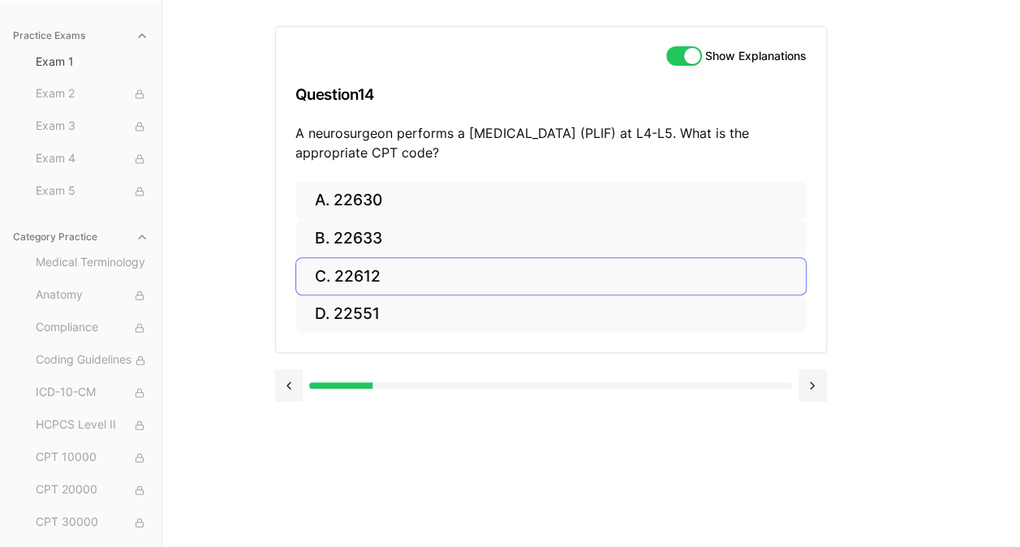
click at [378, 281] on button "C. 22612" at bounding box center [550, 276] width 511 height 38
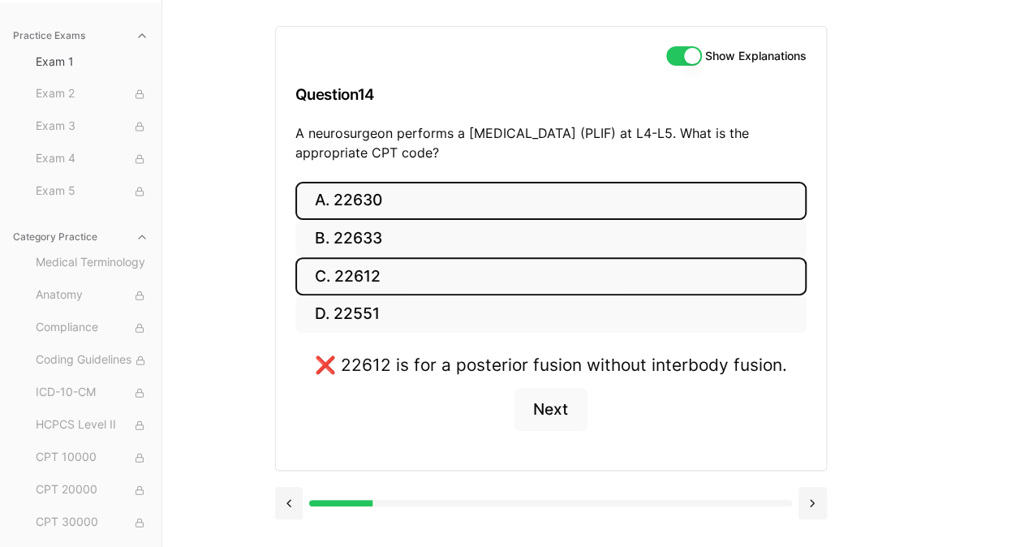
click at [402, 205] on button "A. 22630" at bounding box center [550, 201] width 511 height 38
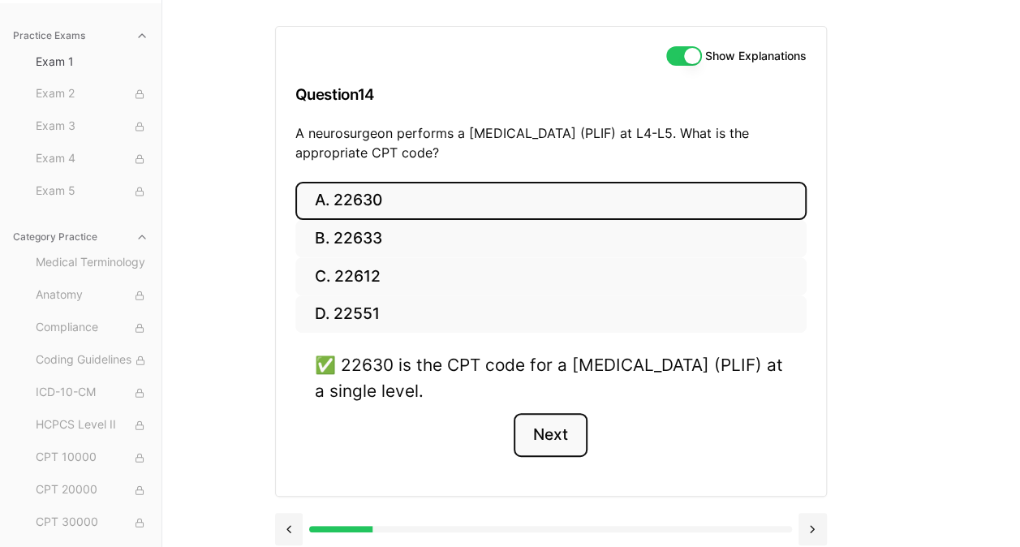
click at [573, 433] on button "Next" at bounding box center [551, 435] width 74 height 44
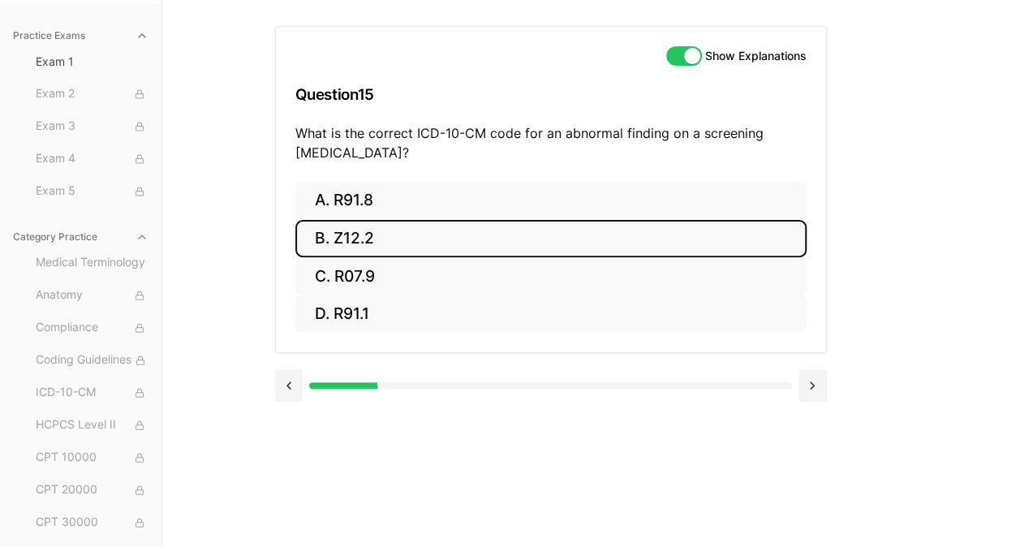
click at [381, 235] on button "B. Z12.2" at bounding box center [550, 239] width 511 height 38
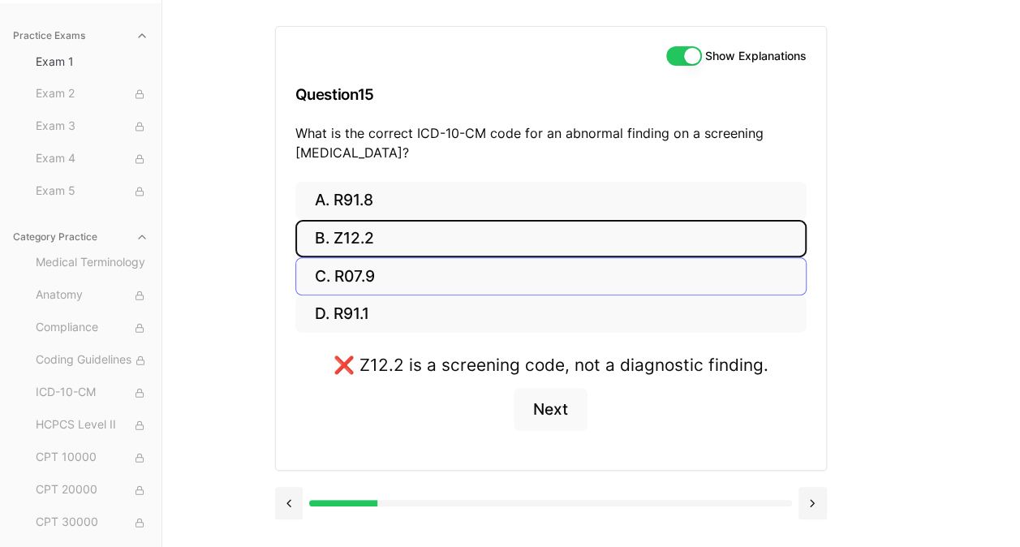
click at [380, 272] on button "C. R07.9" at bounding box center [550, 276] width 511 height 38
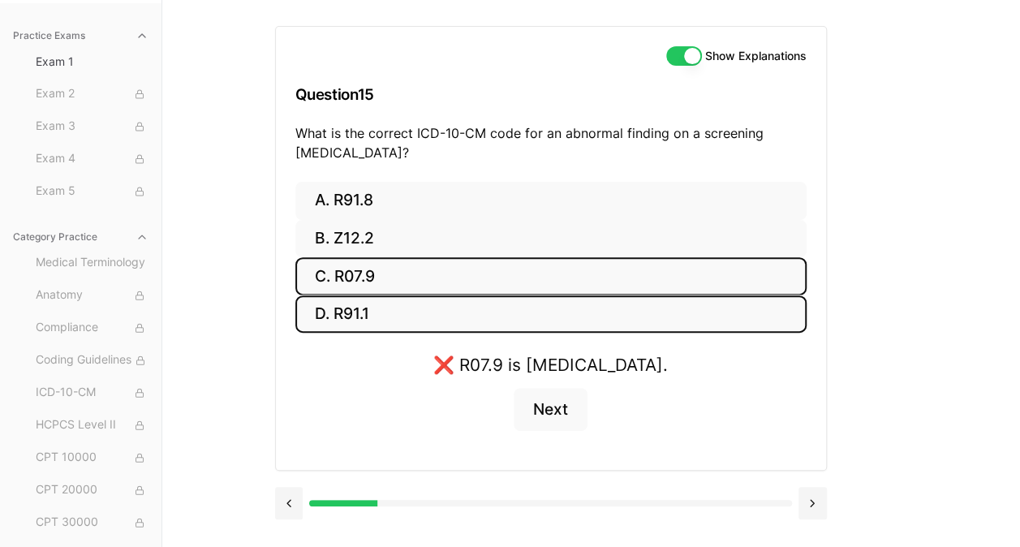
click at [393, 310] on button "D. R91.1" at bounding box center [550, 314] width 511 height 38
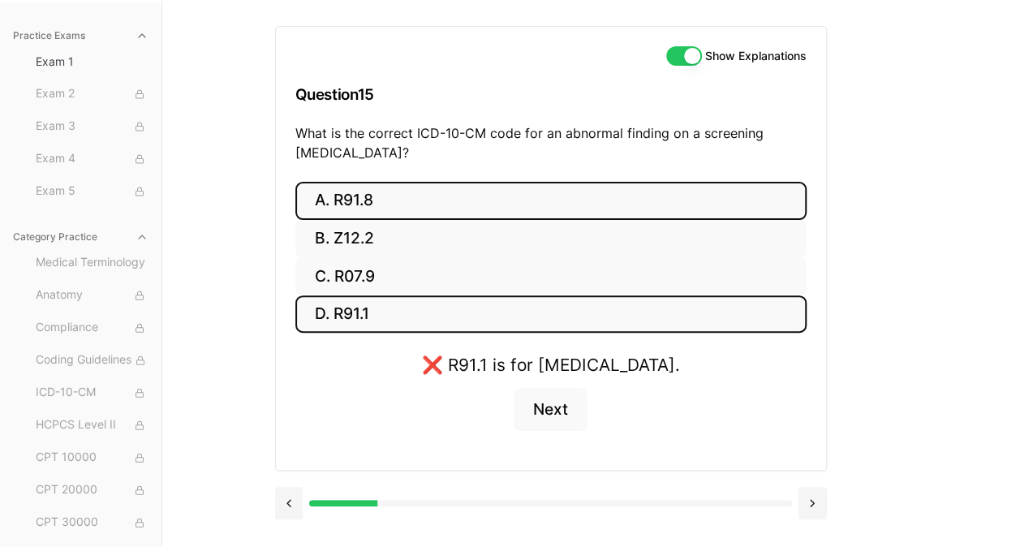
click at [441, 206] on button "A. R91.8" at bounding box center [550, 201] width 511 height 38
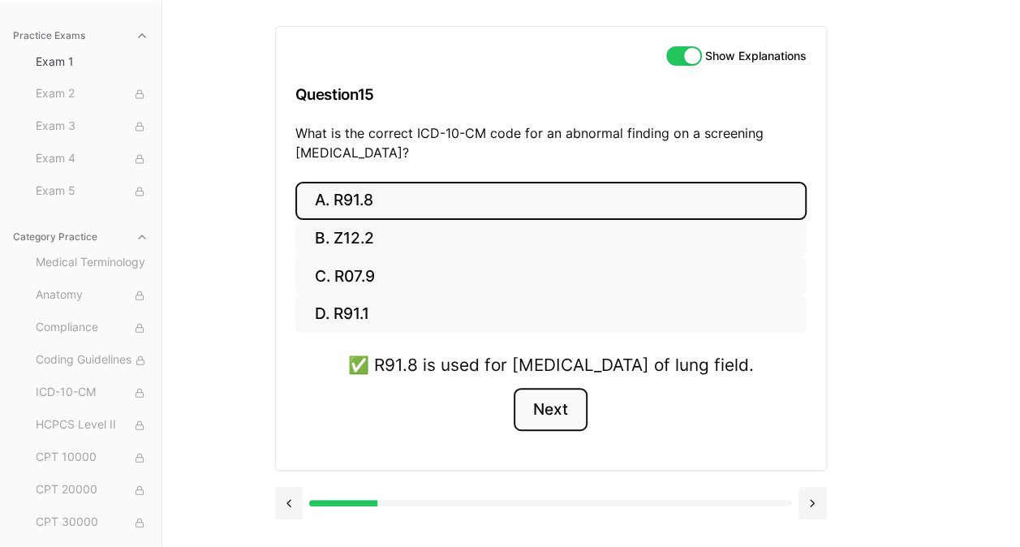
click at [558, 426] on button "Next" at bounding box center [551, 410] width 74 height 44
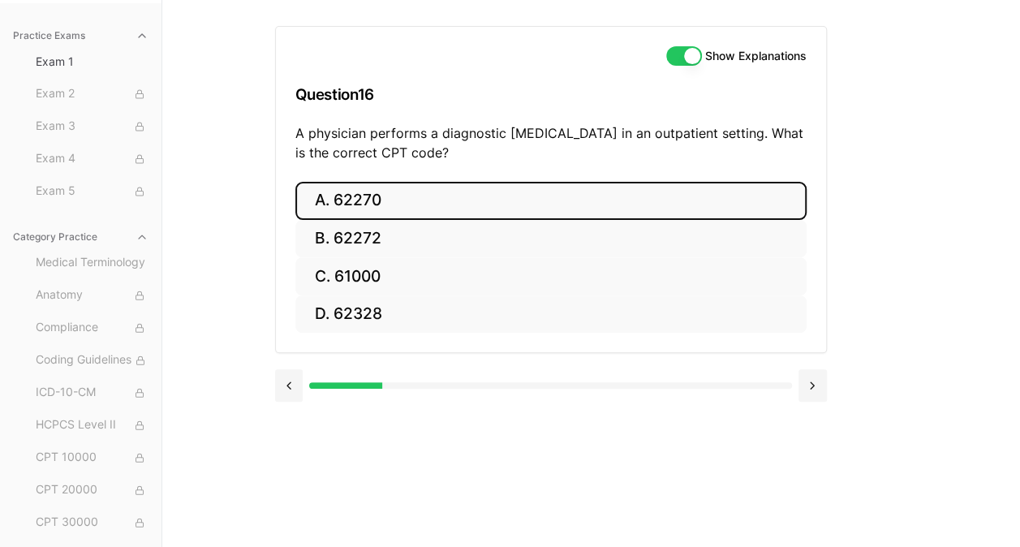
click at [409, 187] on button "A. 62270" at bounding box center [550, 201] width 511 height 38
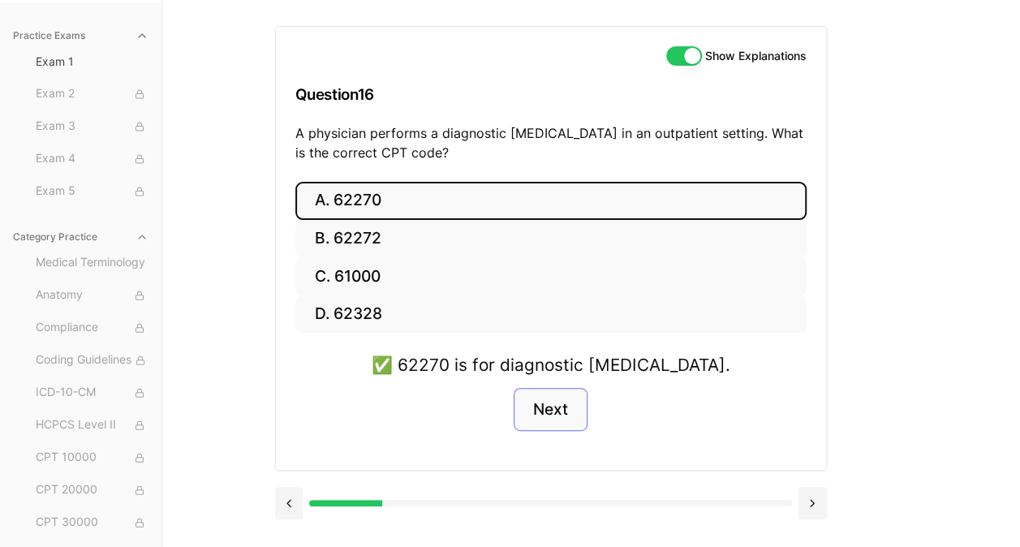
click at [555, 412] on button "Next" at bounding box center [551, 410] width 74 height 44
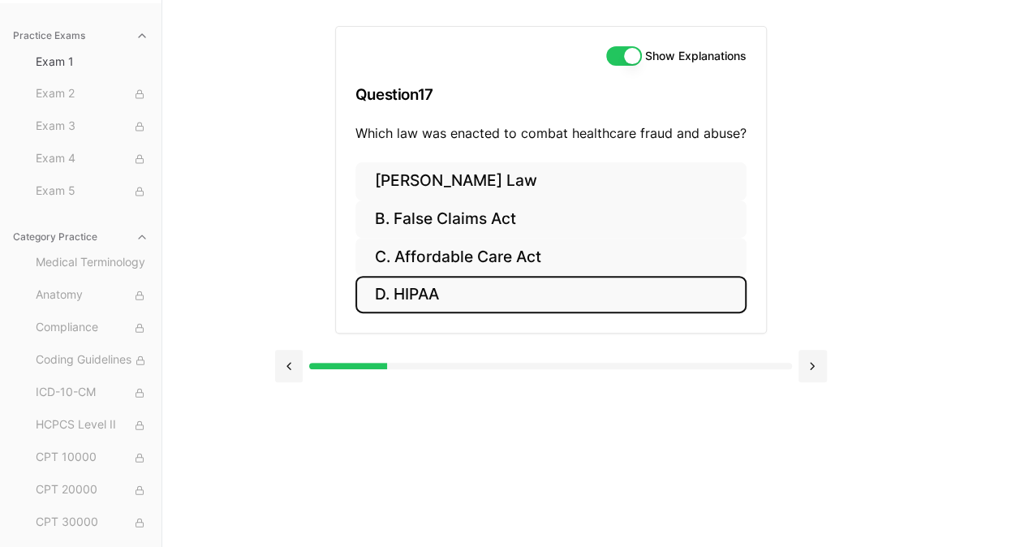
click at [464, 291] on button "D. HIPAA" at bounding box center [550, 295] width 391 height 38
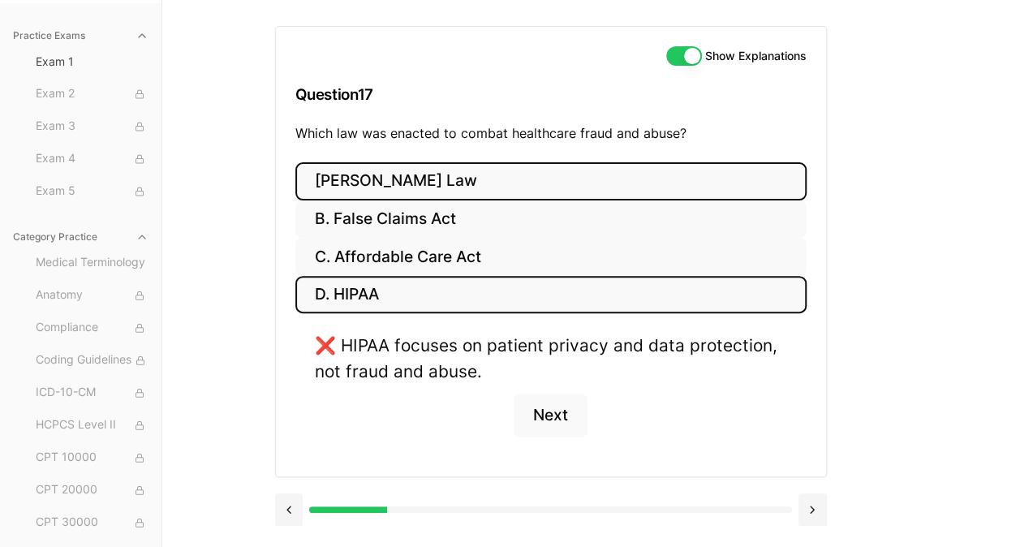
click at [441, 179] on button "A. Stark Law" at bounding box center [550, 181] width 511 height 38
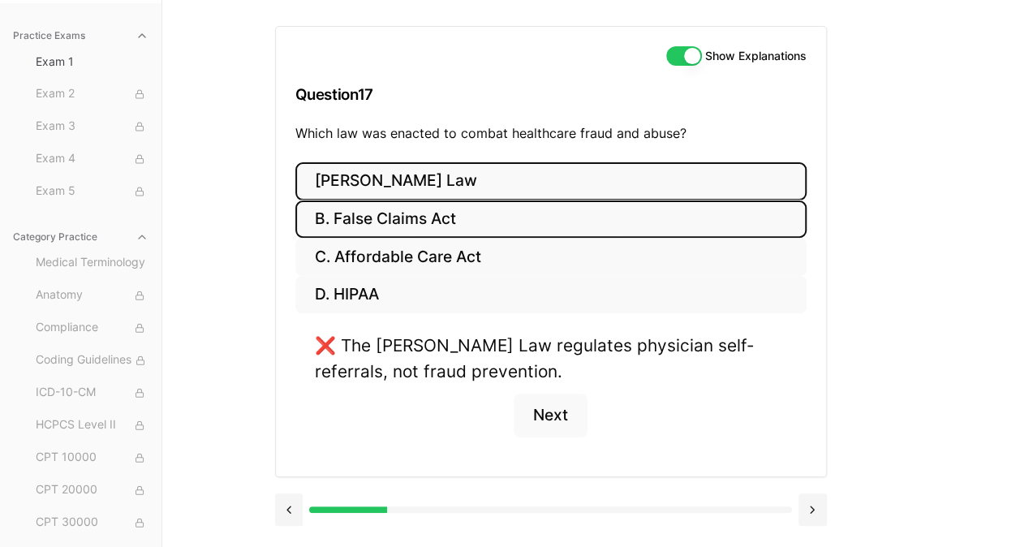
click at [458, 230] on button "B. False Claims Act" at bounding box center [550, 219] width 511 height 38
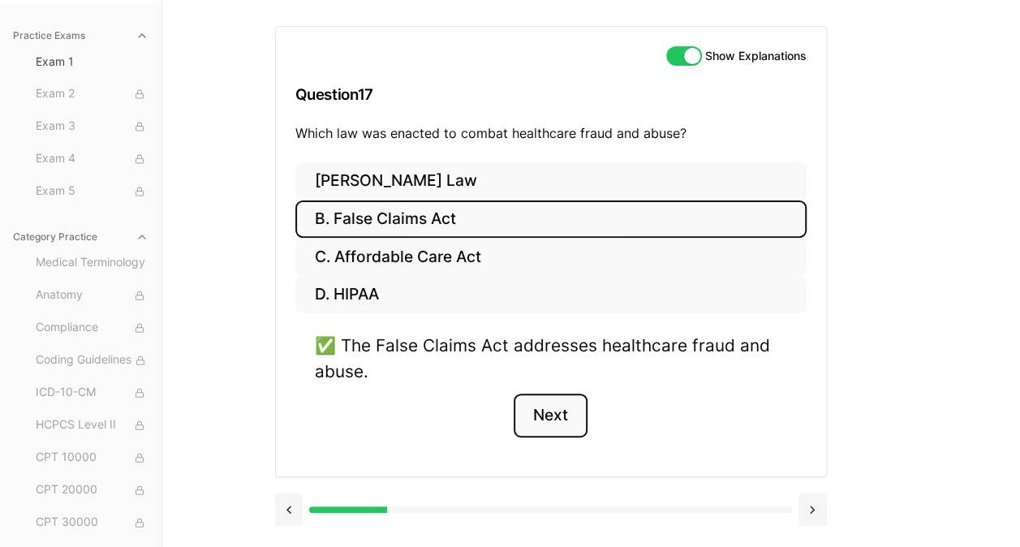
click at [564, 422] on button "Next" at bounding box center [551, 416] width 74 height 44
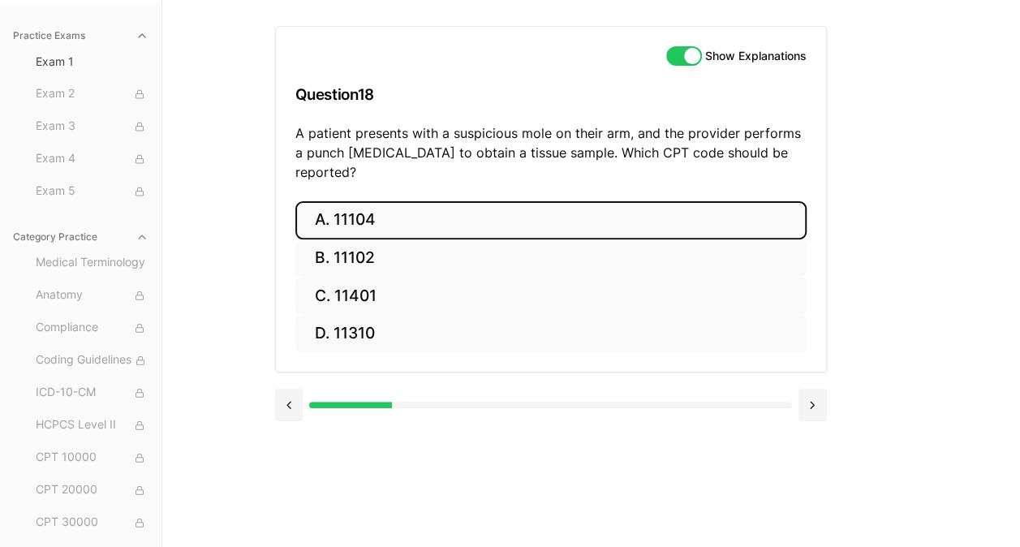
click at [391, 206] on button "A. 11104" at bounding box center [550, 220] width 511 height 38
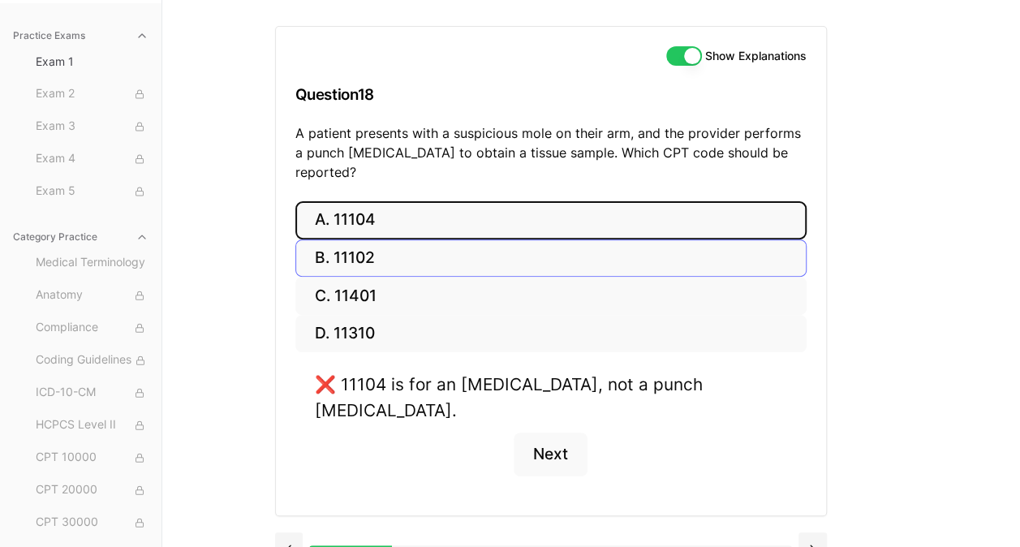
click at [415, 245] on button "B. 11102" at bounding box center [550, 258] width 511 height 38
